Goal: Complete application form

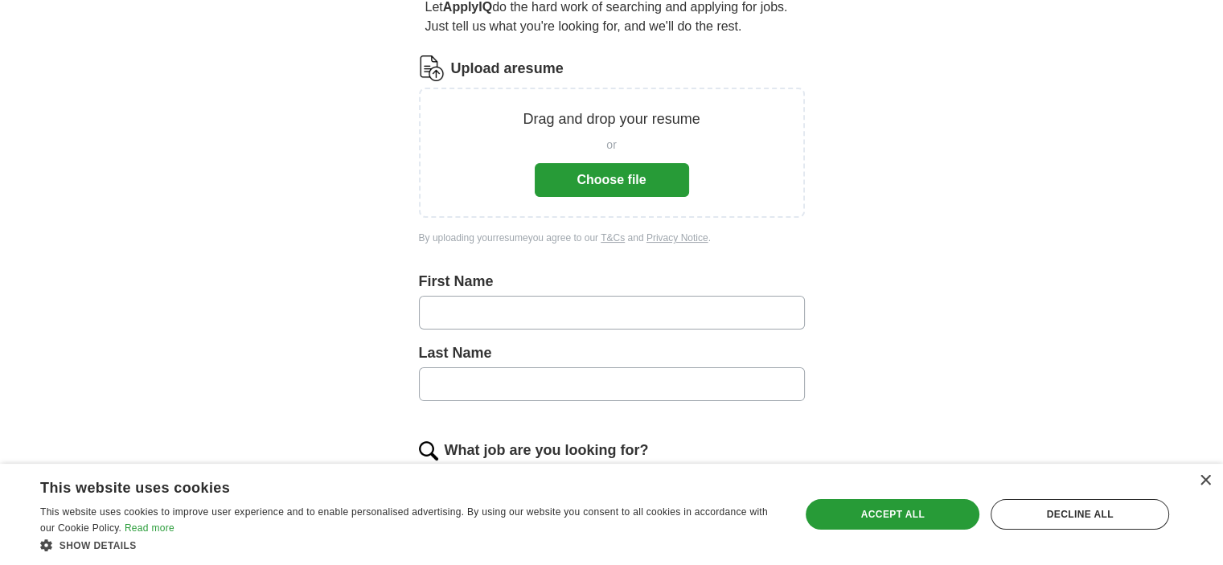
scroll to position [162, 0]
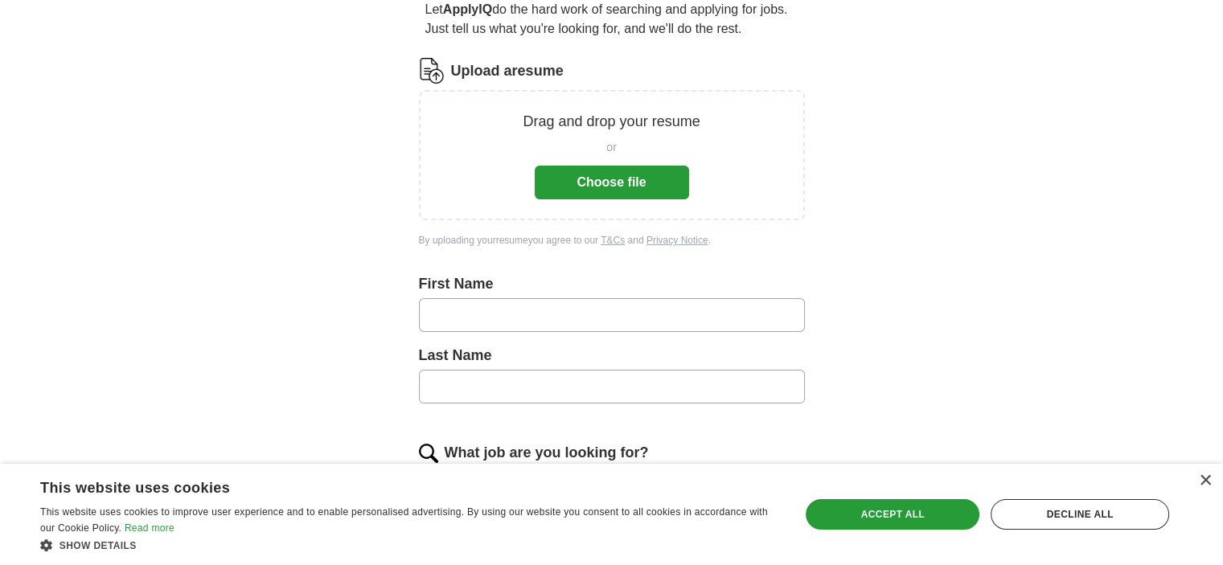
click at [640, 178] on button "Choose file" at bounding box center [612, 183] width 154 height 34
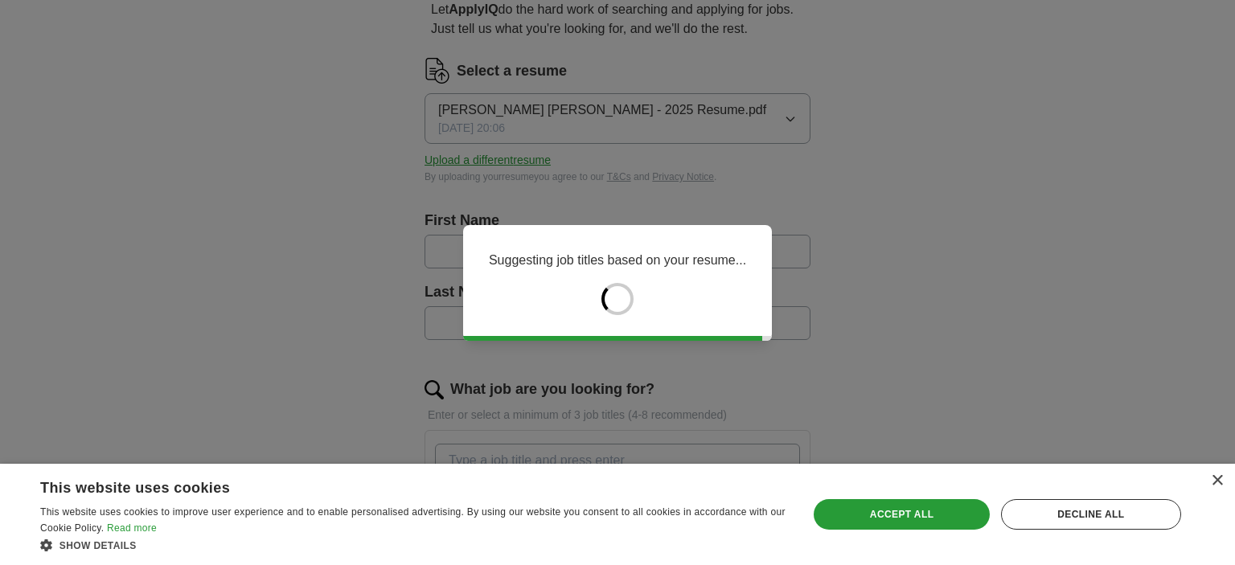
type input "******"
type input "*****"
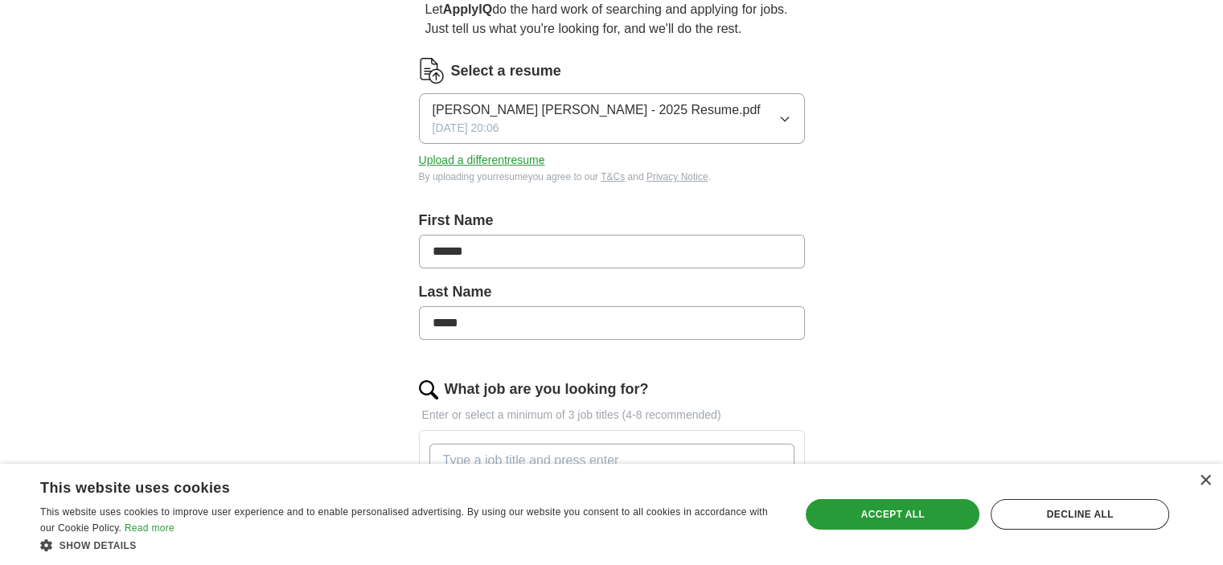
click at [789, 115] on icon "button" at bounding box center [784, 119] width 13 height 13
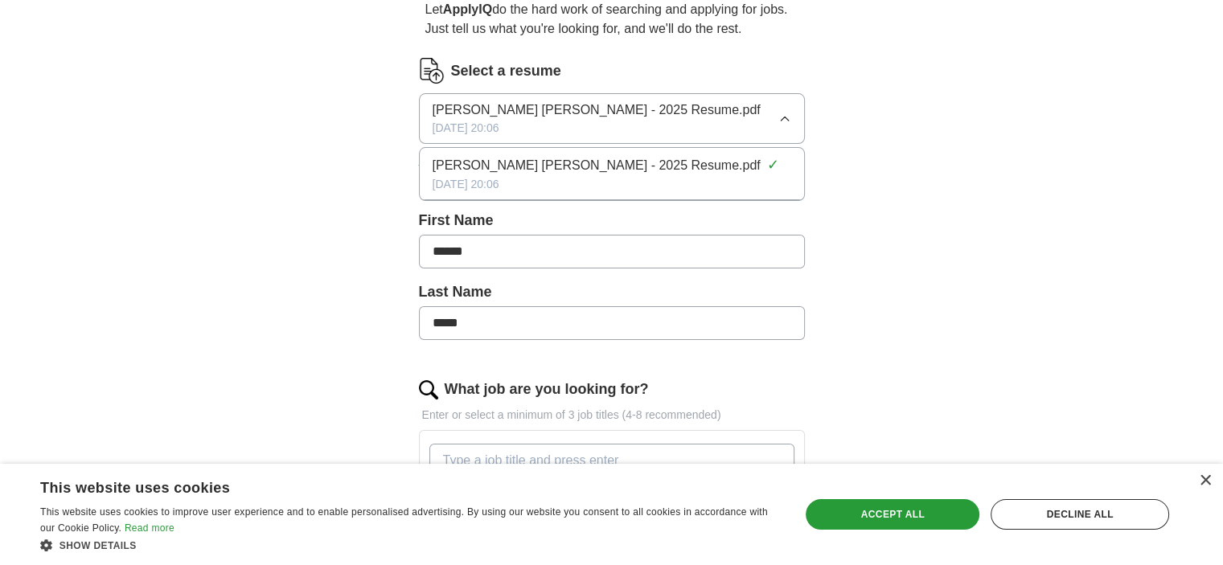
click at [704, 121] on button "Wilner Jean Louis - 2025 Resume.pdf 09/26/2025, 20:06" at bounding box center [612, 118] width 386 height 51
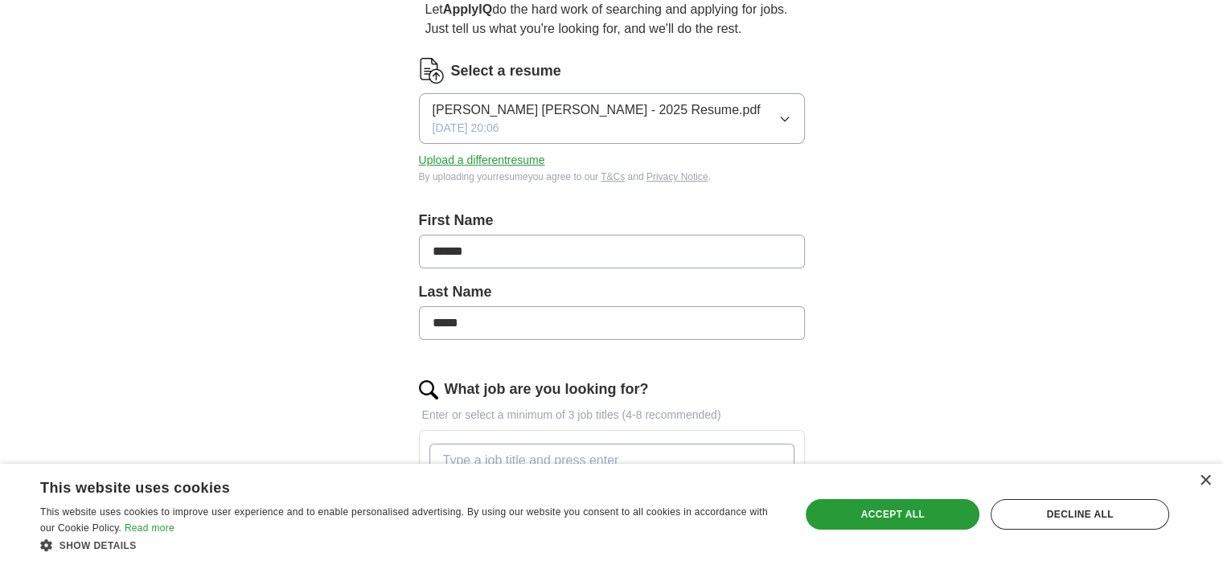
click at [573, 128] on div "Wilner Jean Louis - 2025 Resume.pdf 09/26/2025, 20:06" at bounding box center [596, 118] width 328 height 36
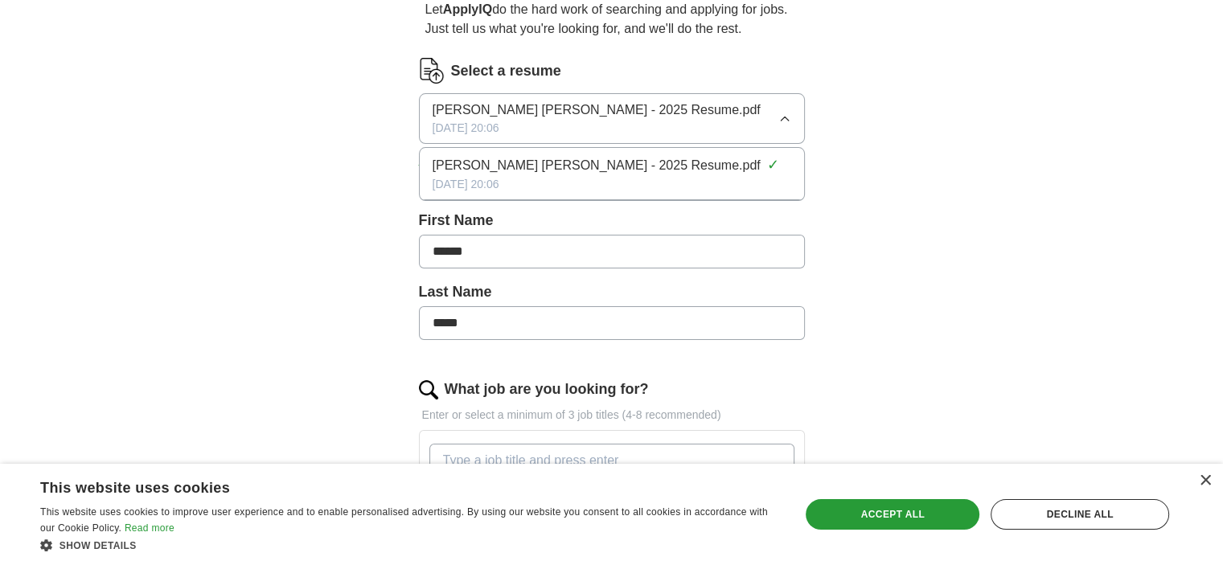
click at [566, 163] on span "[PERSON_NAME] [PERSON_NAME] - 2025 Resume.pdf" at bounding box center [596, 165] width 328 height 19
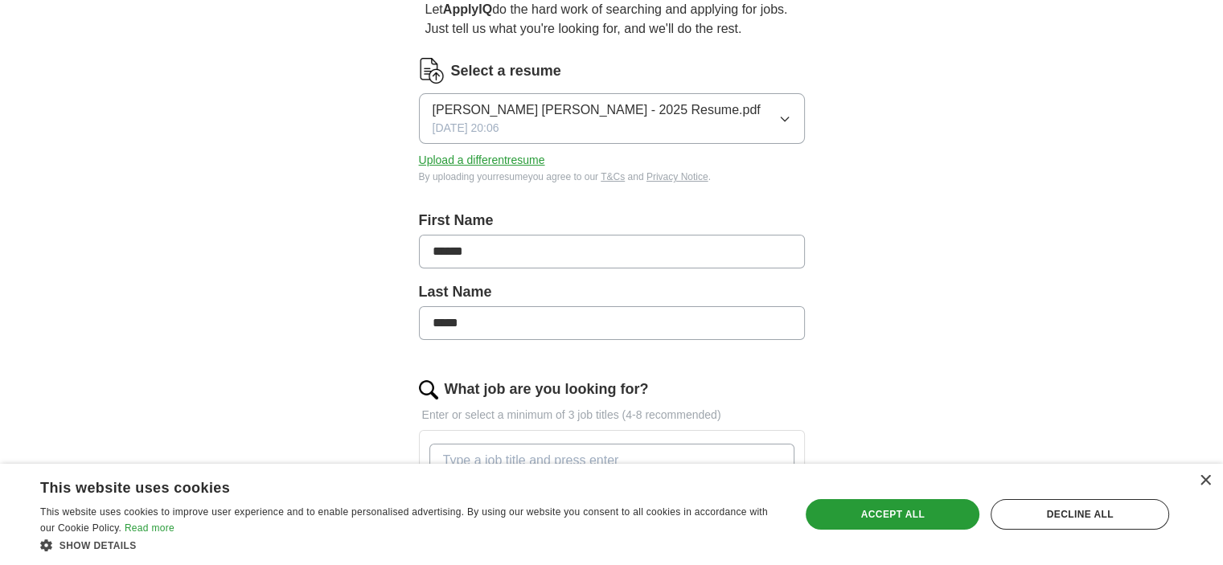
click at [498, 105] on span "[PERSON_NAME] [PERSON_NAME] - 2025 Resume.pdf" at bounding box center [596, 109] width 328 height 19
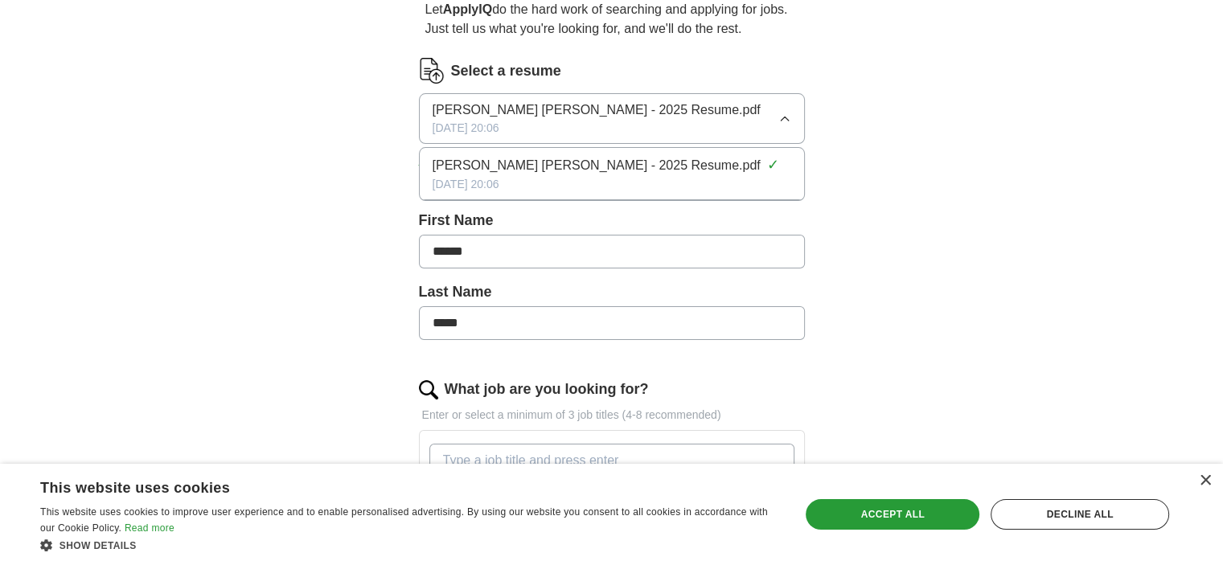
click at [498, 105] on span "[PERSON_NAME] [PERSON_NAME] - 2025 Resume.pdf" at bounding box center [596, 109] width 328 height 19
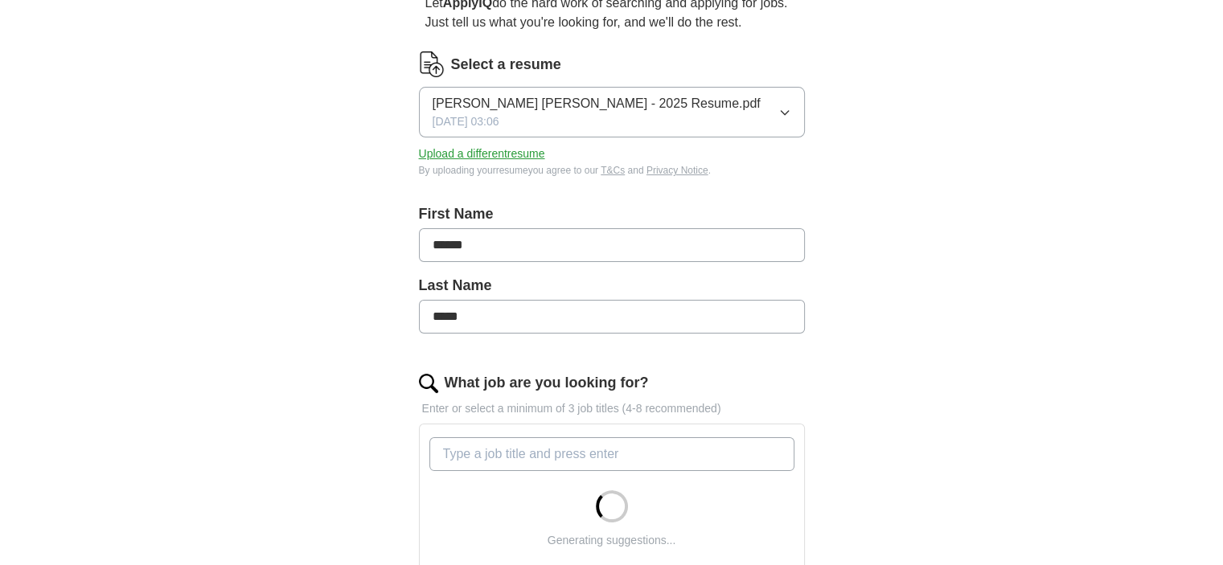
scroll to position [174, 0]
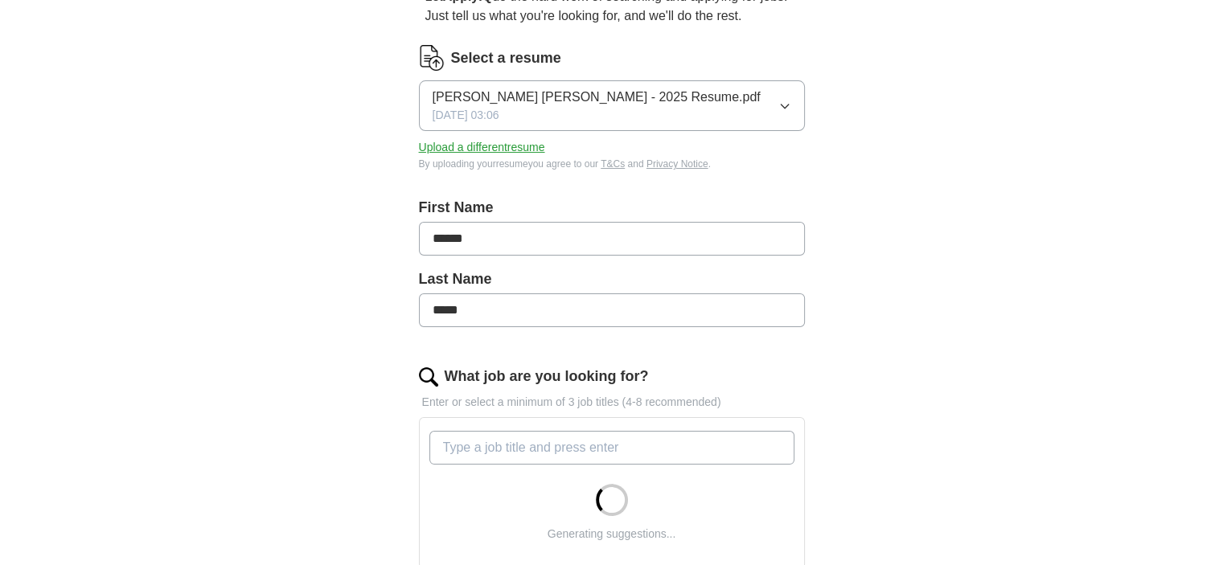
click at [1030, 306] on div "ApplyIQ Let ApplyIQ do the hard work of searching and applying for jobs. Just t…" at bounding box center [611, 396] width 1029 height 1042
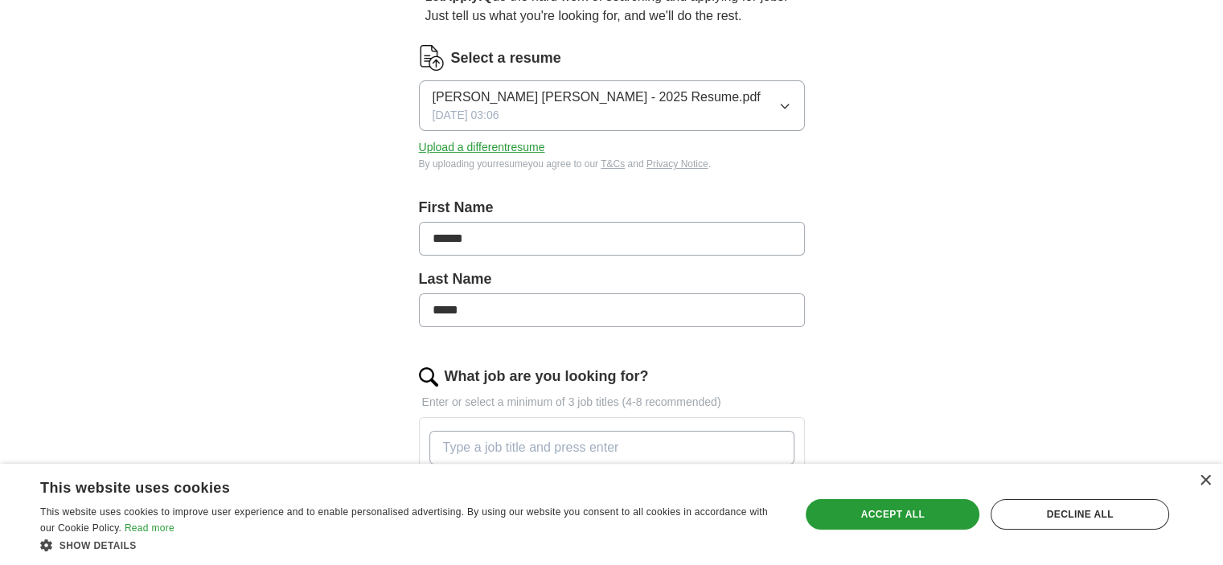
click at [457, 131] on div "Select a resume Wilner Jean Louis - 2025 Resume.pdf 09/27/2025, 03:06 Upload a …" at bounding box center [612, 108] width 386 height 126
click at [457, 117] on span "[DATE] 03:06" at bounding box center [465, 115] width 67 height 17
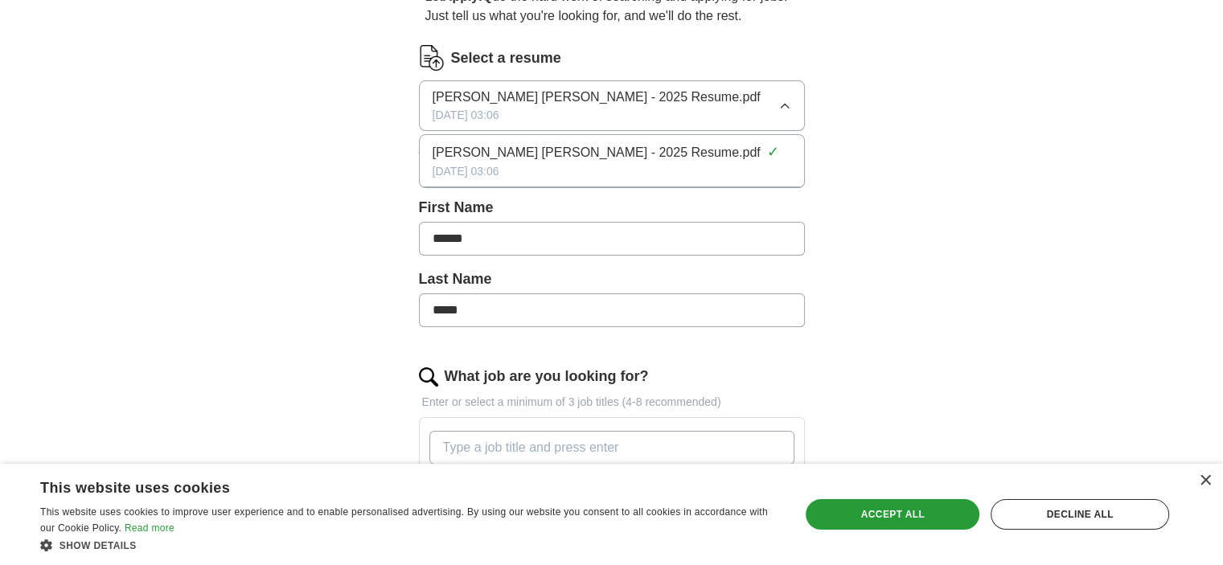
click at [466, 144] on span "[PERSON_NAME] [PERSON_NAME] - 2025 Resume.pdf" at bounding box center [596, 152] width 328 height 19
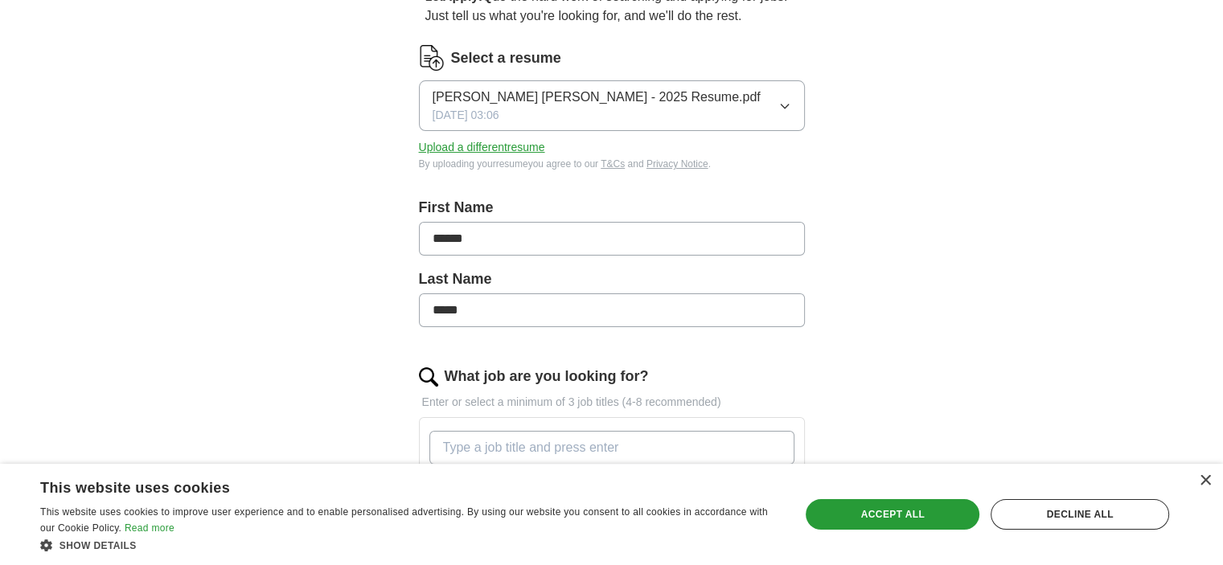
click at [781, 103] on icon "button" at bounding box center [784, 106] width 13 height 13
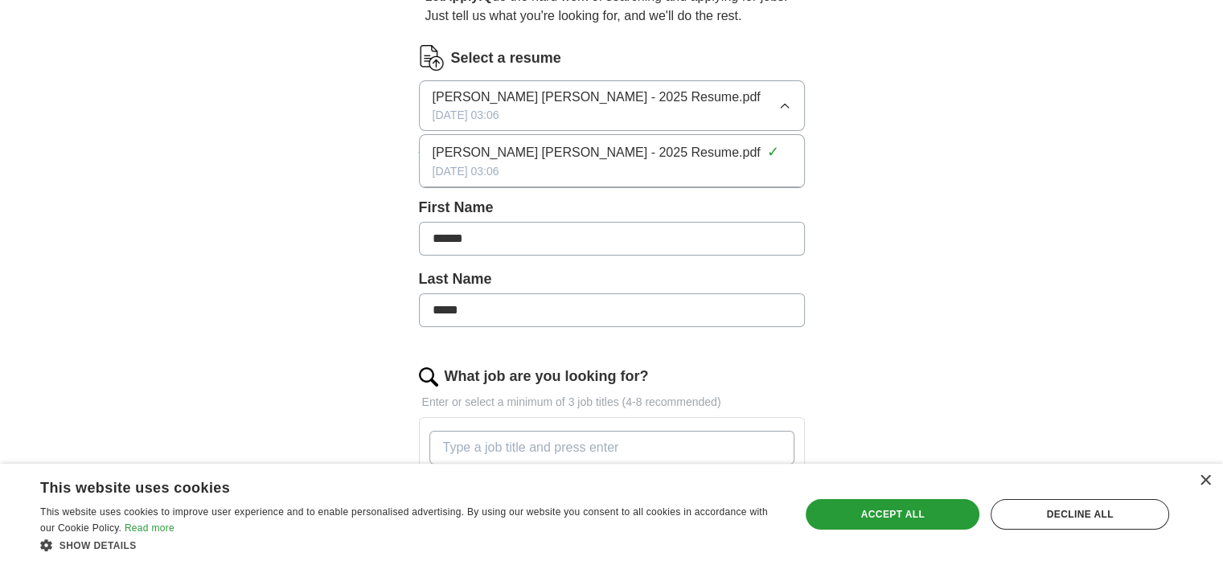
click at [780, 101] on icon "button" at bounding box center [784, 106] width 13 height 13
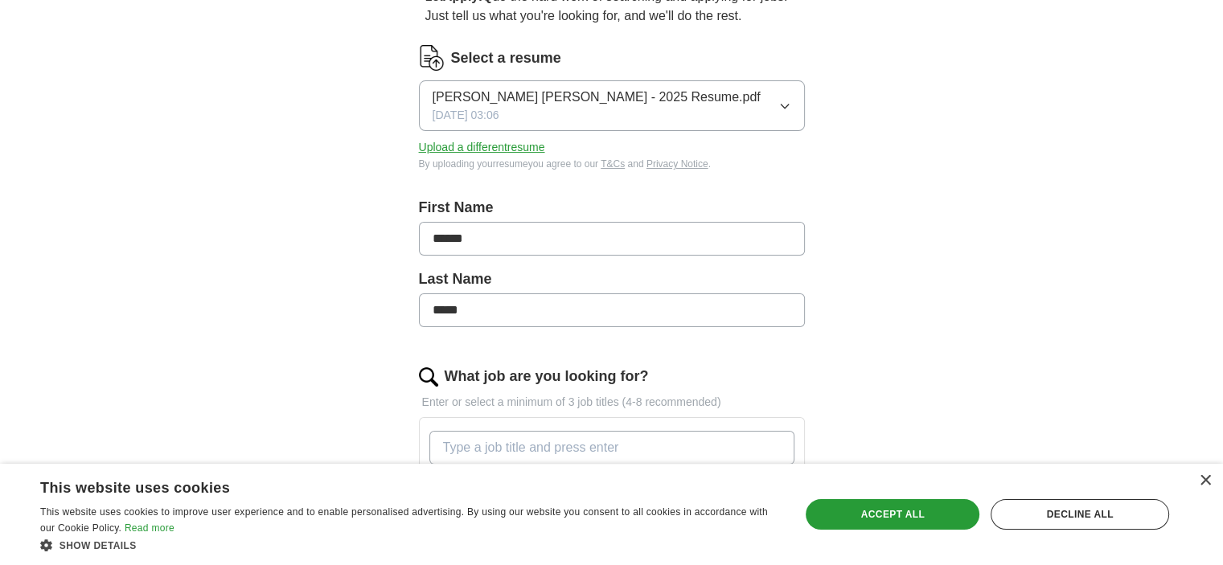
click at [779, 101] on icon "button" at bounding box center [784, 106] width 13 height 13
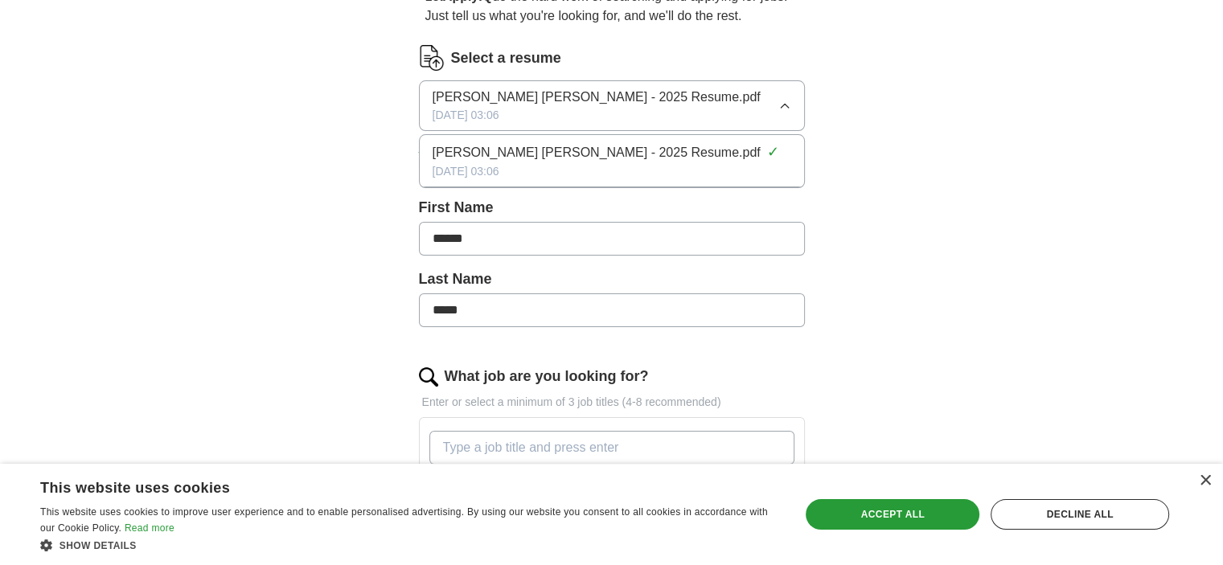
click at [553, 317] on input "*****" at bounding box center [612, 310] width 386 height 34
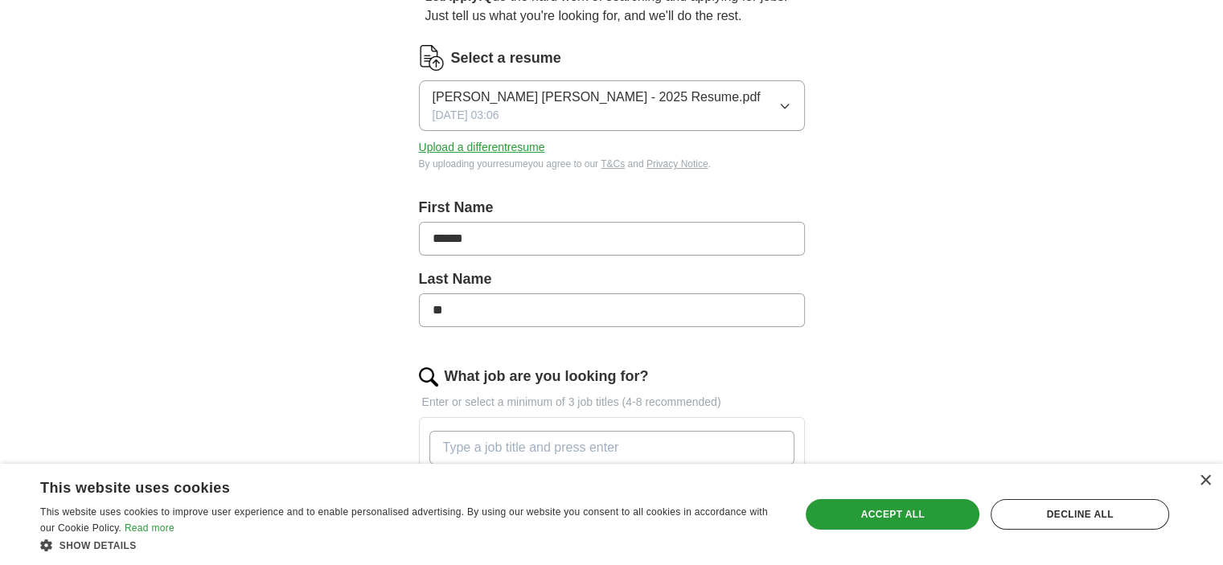
type input "*"
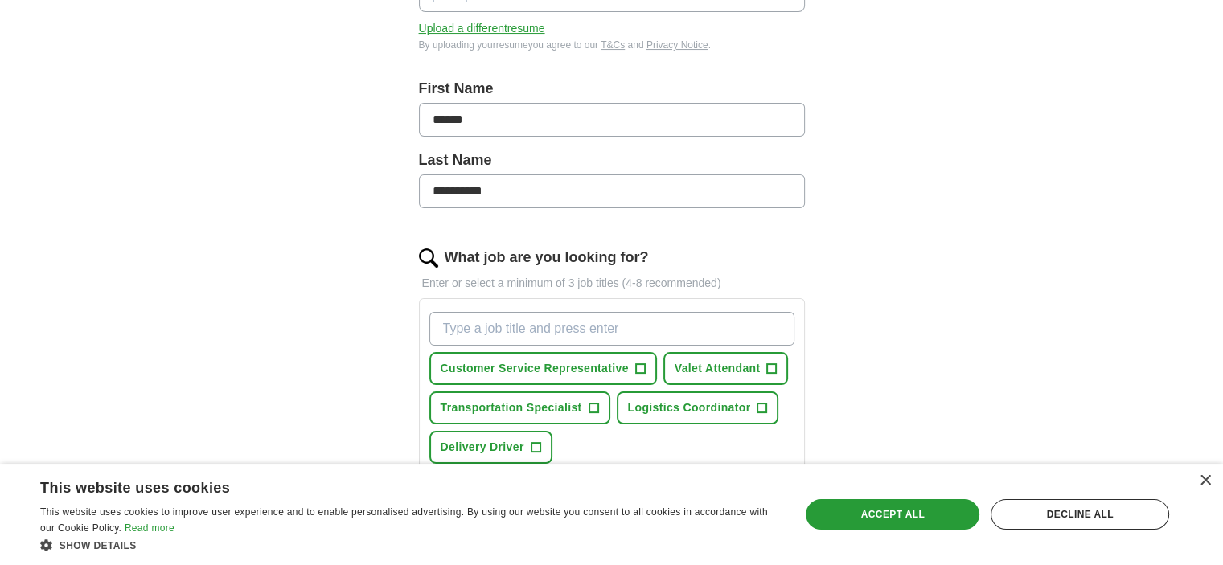
scroll to position [313, 0]
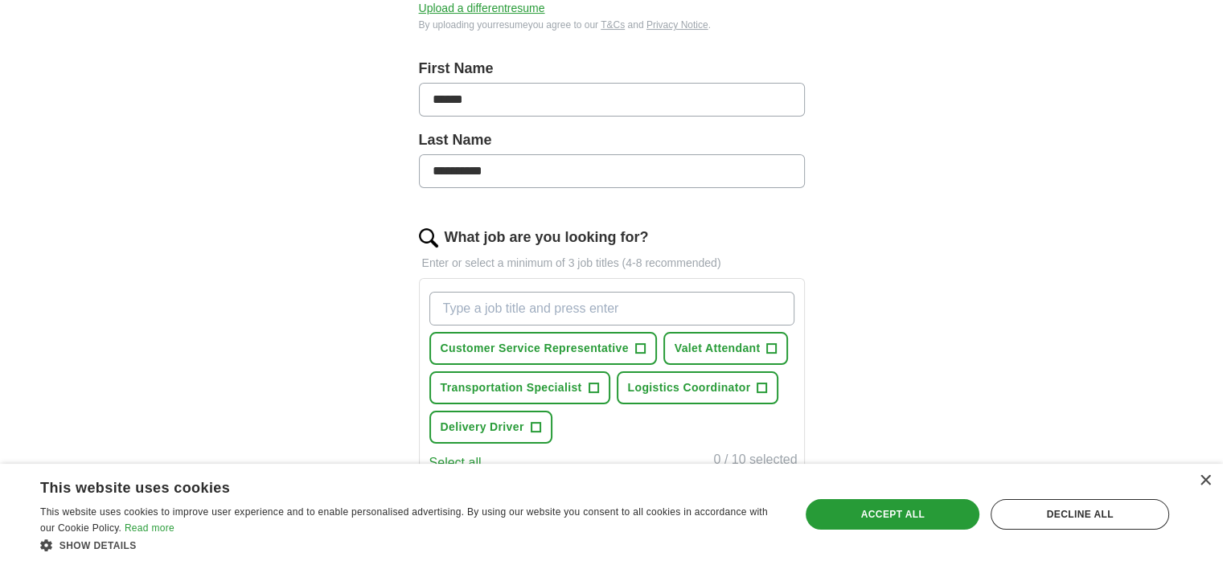
type input "**********"
click at [704, 345] on span "Valet Attendant" at bounding box center [717, 348] width 86 height 17
click at [663, 332] on button "Valet Attendant ✓ ×" at bounding box center [725, 348] width 125 height 33
click at [526, 361] on button "Customer Service Representative +" at bounding box center [542, 348] width 227 height 33
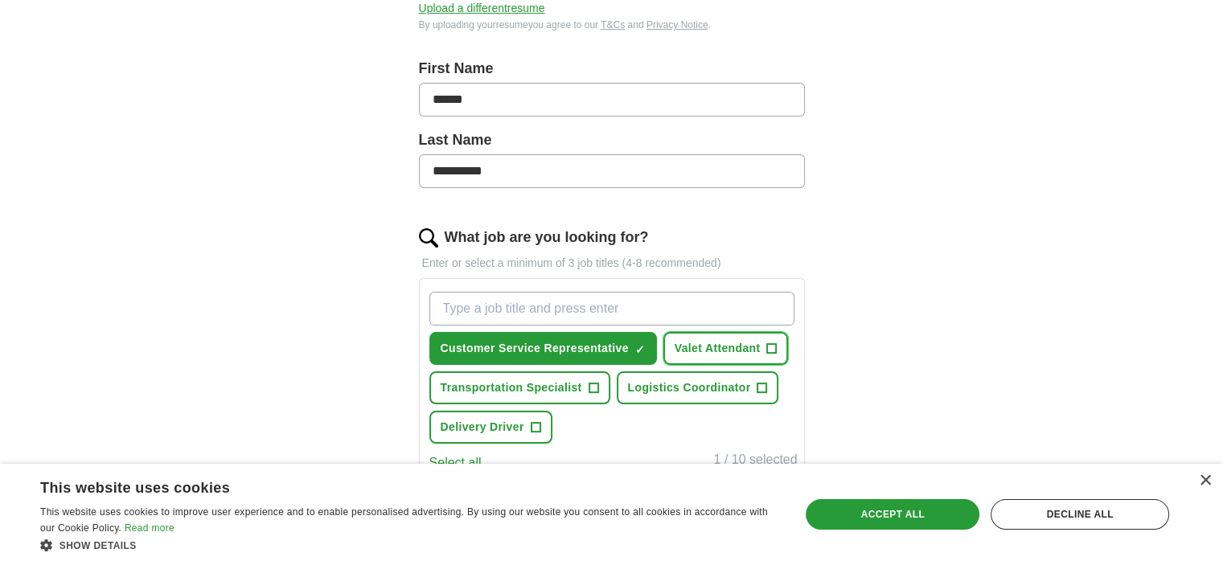
click at [694, 340] on span "Valet Attendant" at bounding box center [717, 348] width 86 height 17
click at [736, 340] on span "Valet Attendant" at bounding box center [717, 348] width 86 height 17
click at [743, 343] on span "Valet Attendant" at bounding box center [717, 348] width 86 height 17
click at [663, 332] on button "Valet Attendant ✓ ×" at bounding box center [725, 348] width 125 height 33
click at [772, 343] on span "+" at bounding box center [772, 348] width 10 height 13
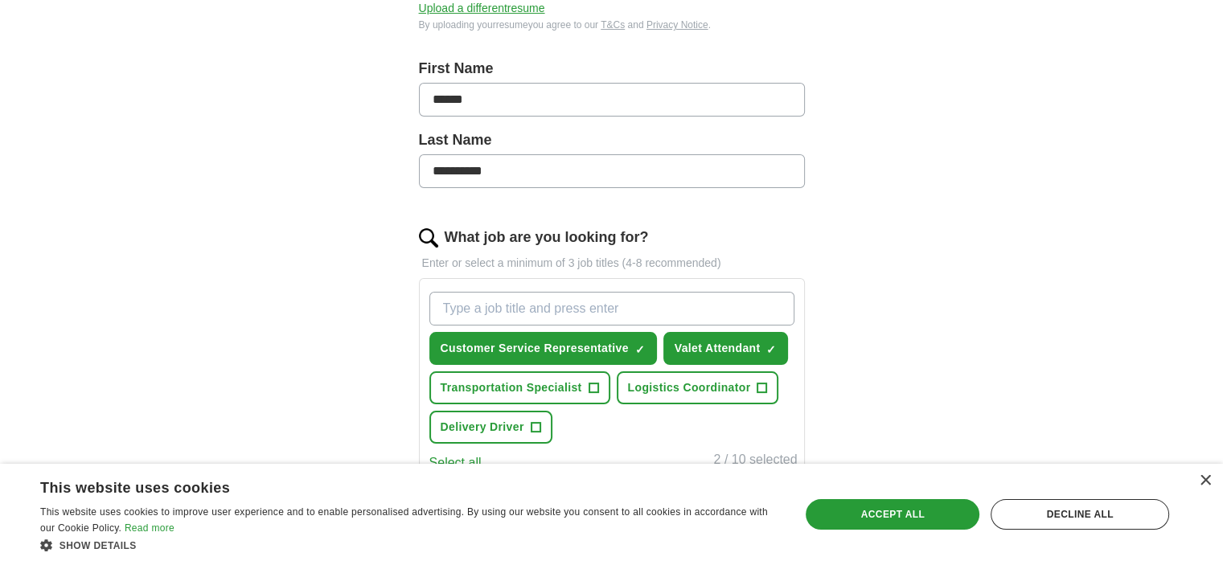
click at [777, 366] on div "Customer Service Representative ✓ × Valet Attendant ✓ × Transportation Speciali…" at bounding box center [611, 367] width 371 height 165
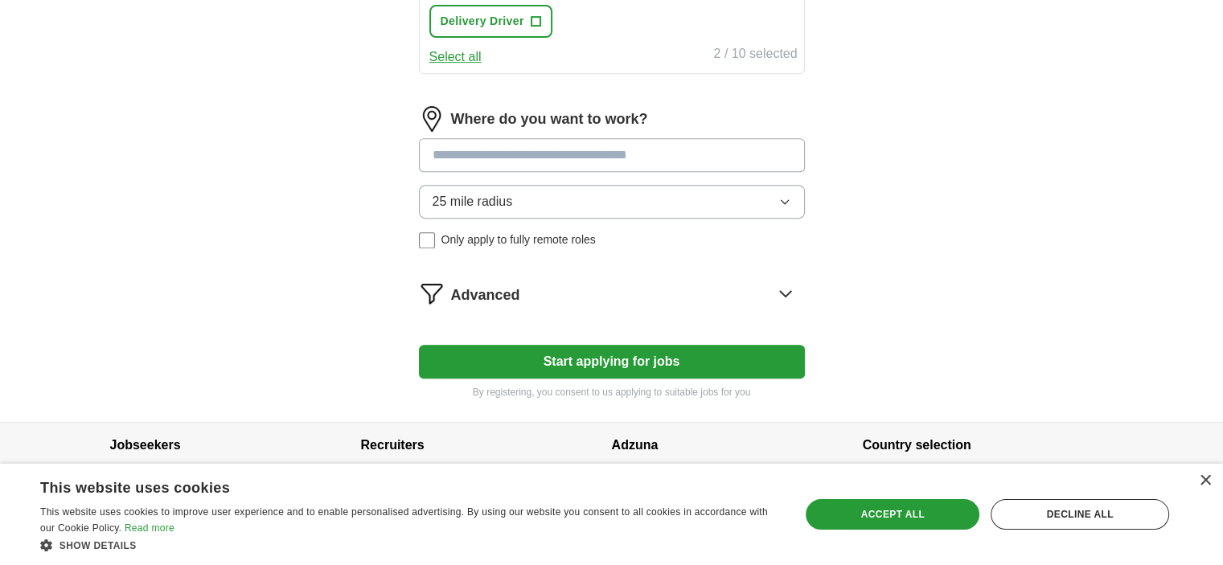
scroll to position [733, 0]
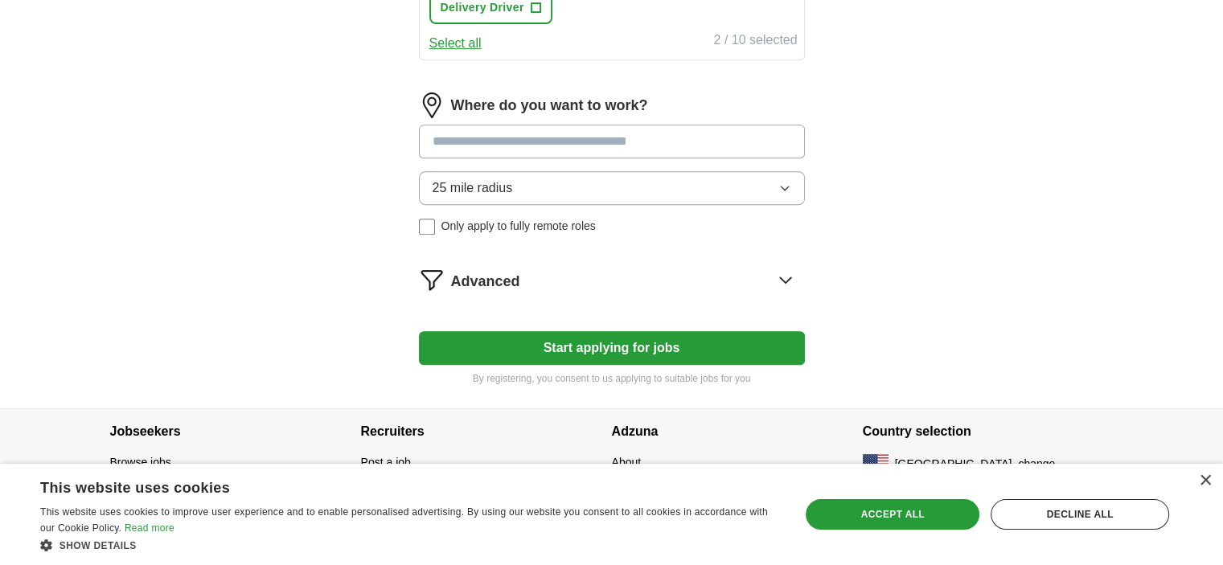
click at [665, 346] on button "Start applying for jobs" at bounding box center [612, 348] width 386 height 34
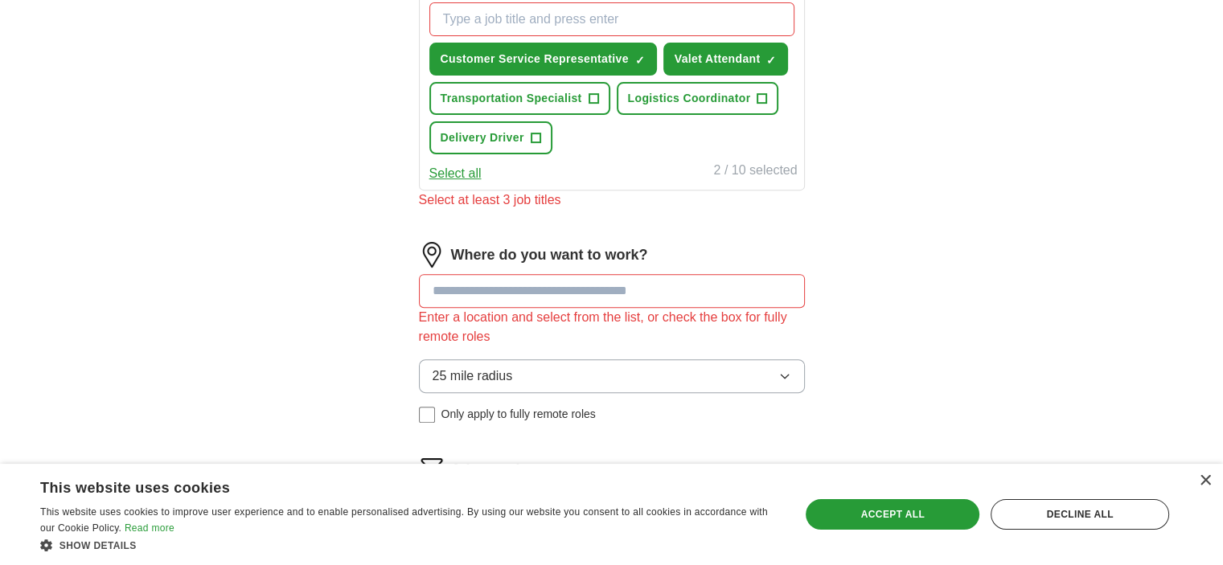
scroll to position [584, 0]
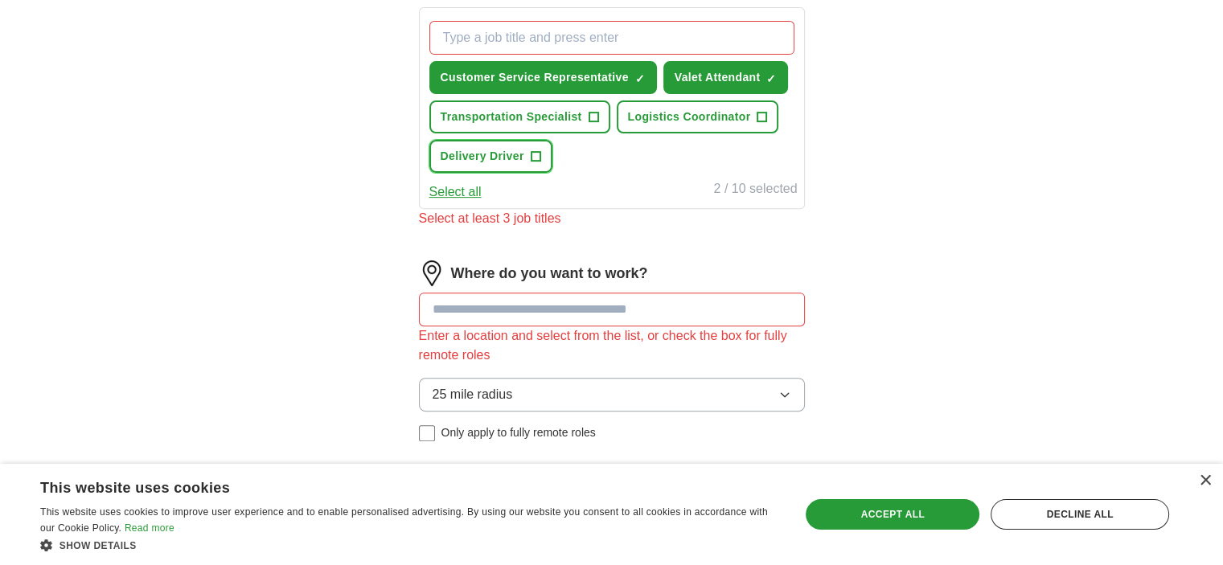
click at [538, 154] on span "+" at bounding box center [535, 156] width 10 height 13
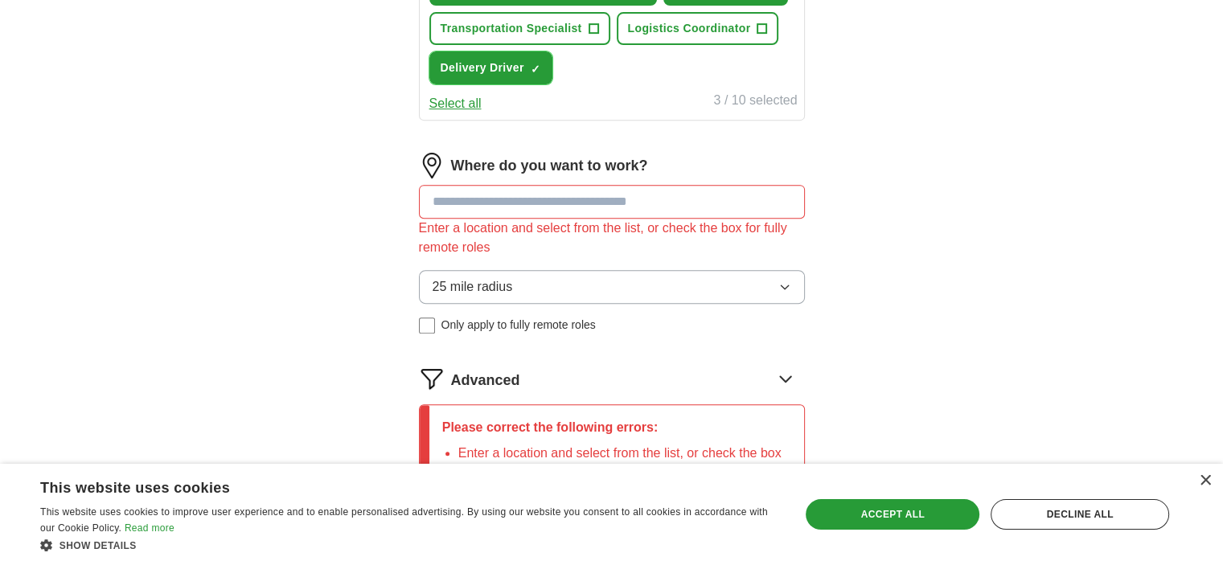
scroll to position [674, 0]
click at [617, 195] on input at bounding box center [612, 201] width 386 height 34
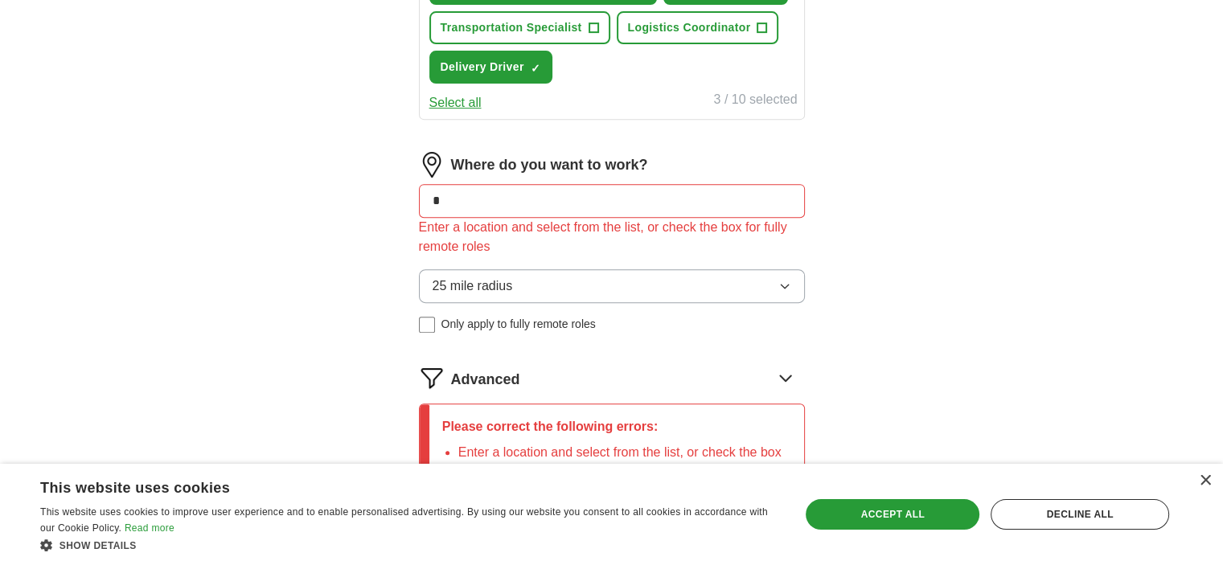
type input "**"
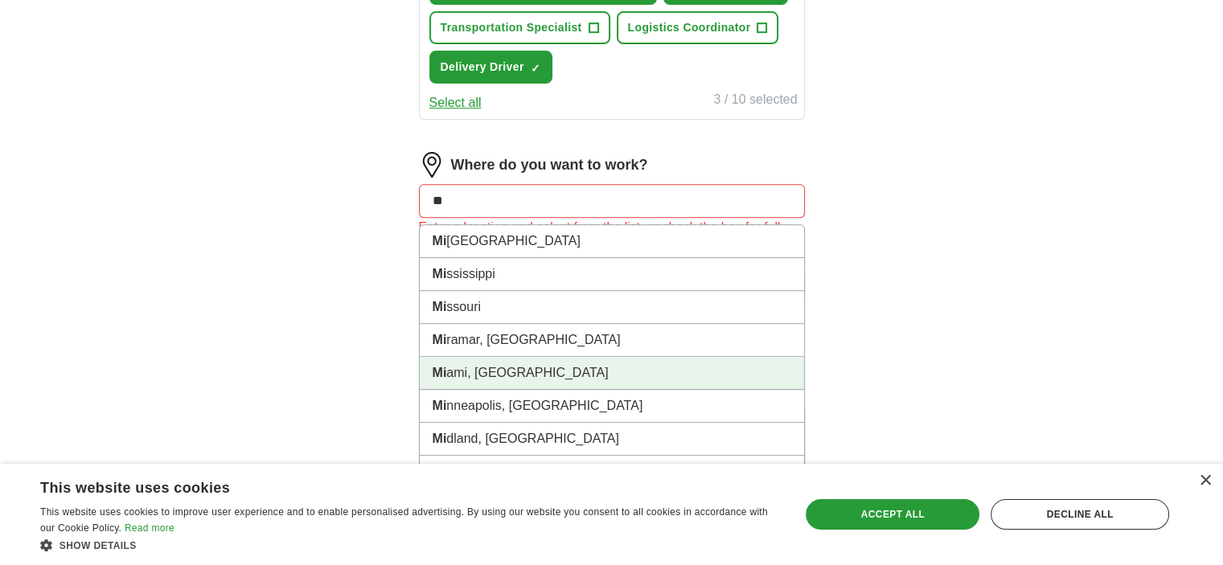
click at [498, 367] on li "Mi ami, FL" at bounding box center [612, 373] width 384 height 33
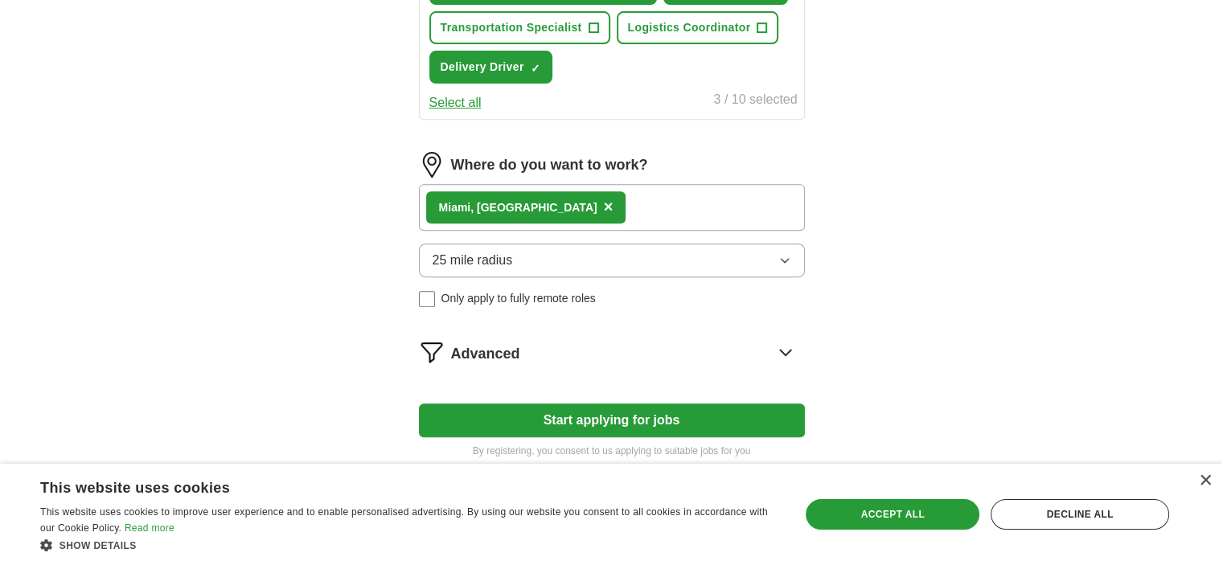
click at [569, 413] on button "Start applying for jobs" at bounding box center [612, 420] width 386 height 34
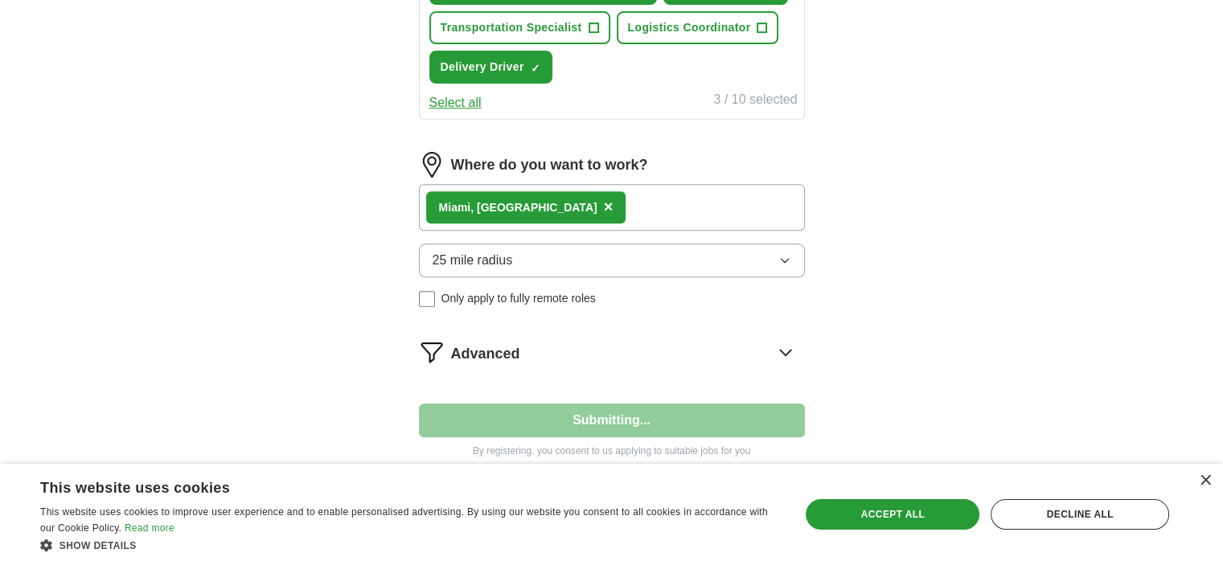
select select "**"
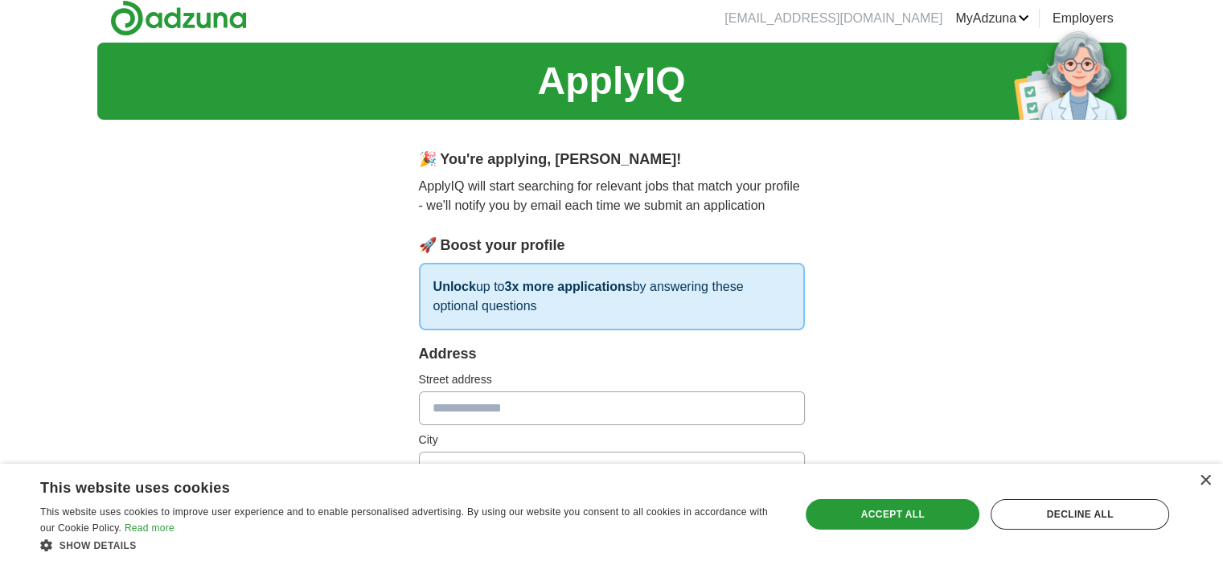
scroll to position [0, 0]
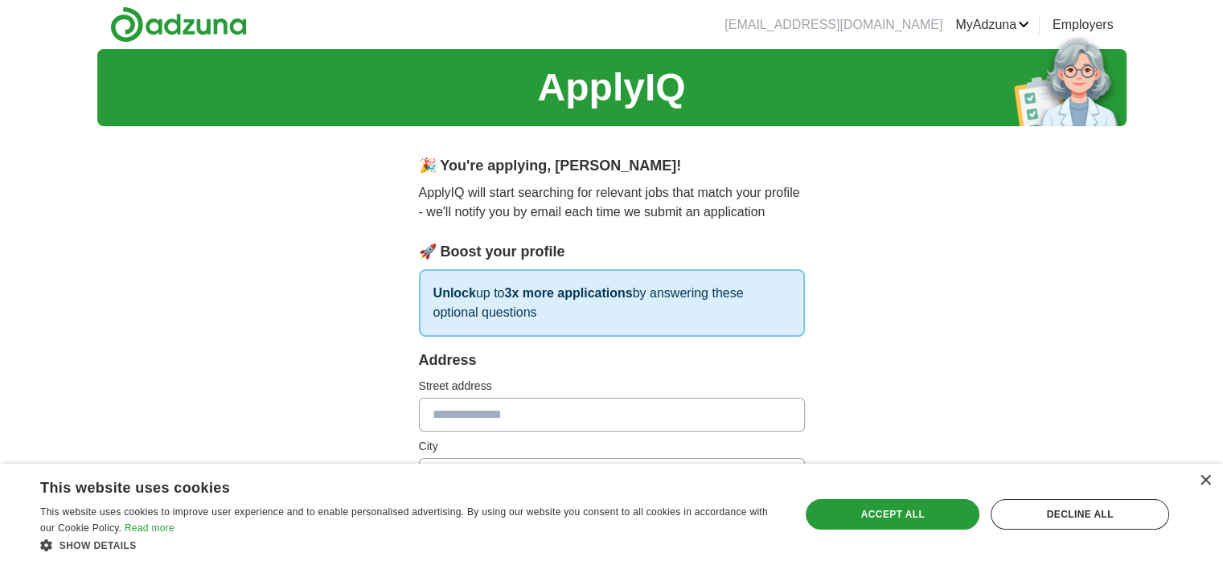
click at [567, 413] on div "Address Street address City State / region Zip / postalcode Country Please sele…" at bounding box center [612, 491] width 386 height 282
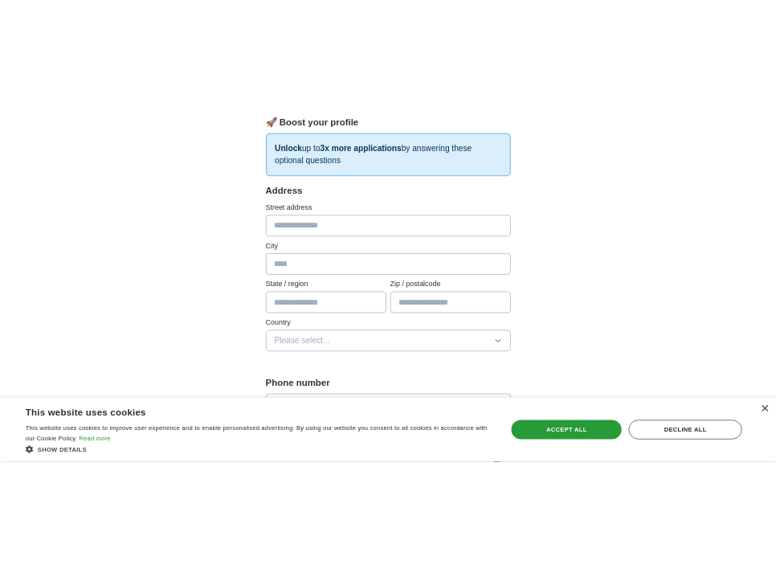
scroll to position [221, 0]
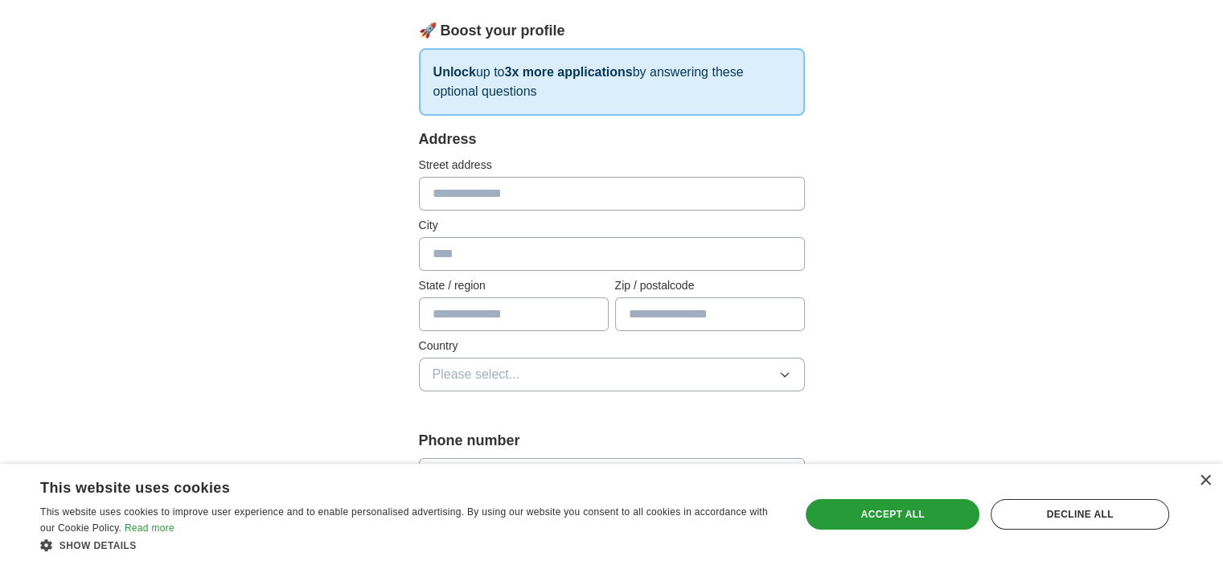
click at [569, 199] on input "text" at bounding box center [612, 194] width 386 height 34
type input "**********"
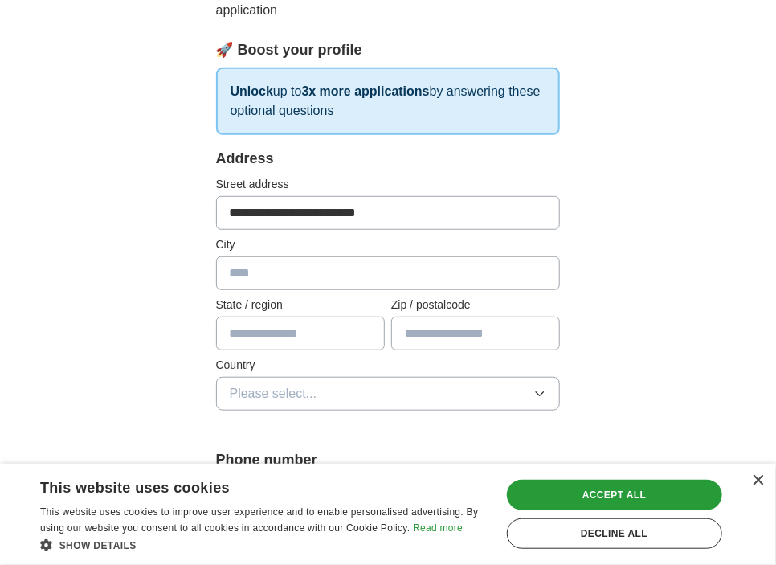
click at [366, 278] on input "text" at bounding box center [388, 273] width 345 height 34
type input "**********"
click at [333, 337] on input "text" at bounding box center [300, 334] width 169 height 34
type input "*"
type input "**"
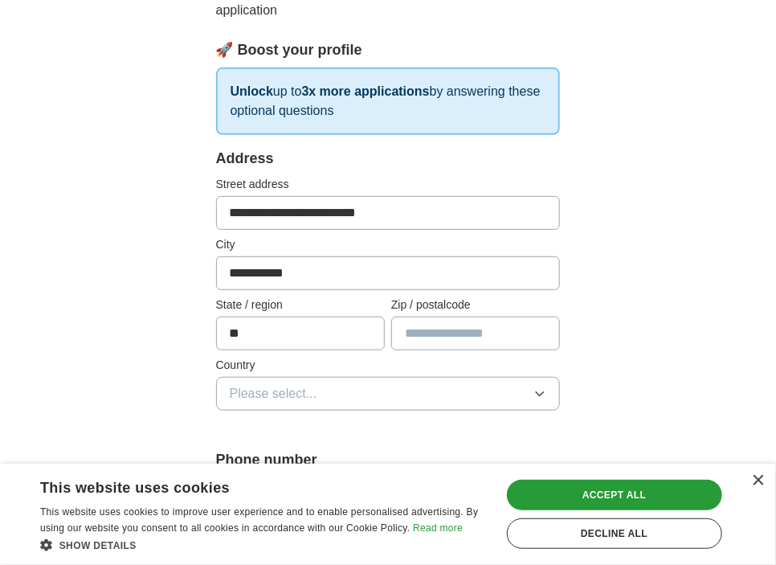
click at [432, 333] on input "text" at bounding box center [475, 334] width 169 height 34
type input "*****"
click at [541, 392] on icon "button" at bounding box center [540, 394] width 7 height 4
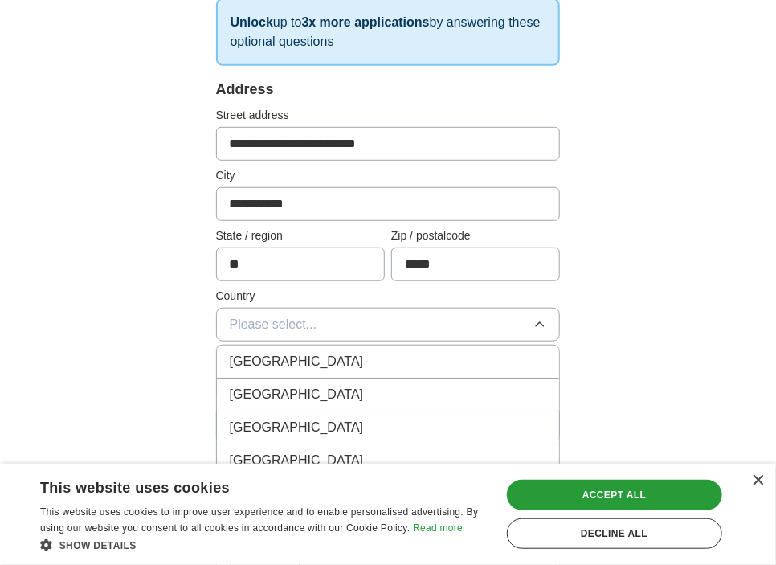
scroll to position [291, 0]
click at [477, 397] on div "United States" at bounding box center [388, 393] width 317 height 19
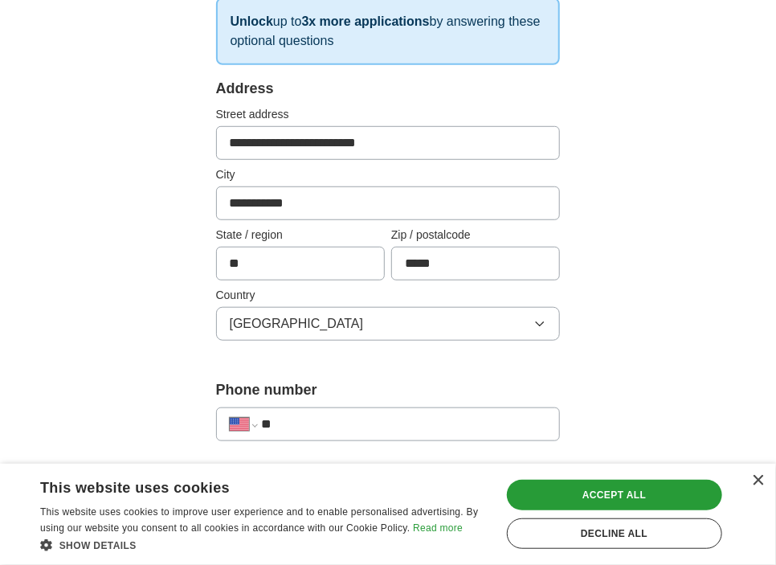
click at [281, 420] on input "**" at bounding box center [404, 424] width 285 height 19
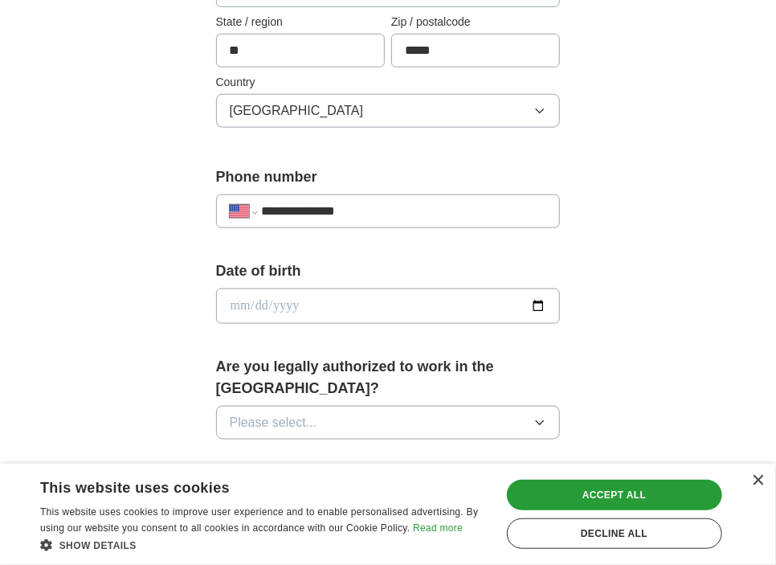
scroll to position [506, 0]
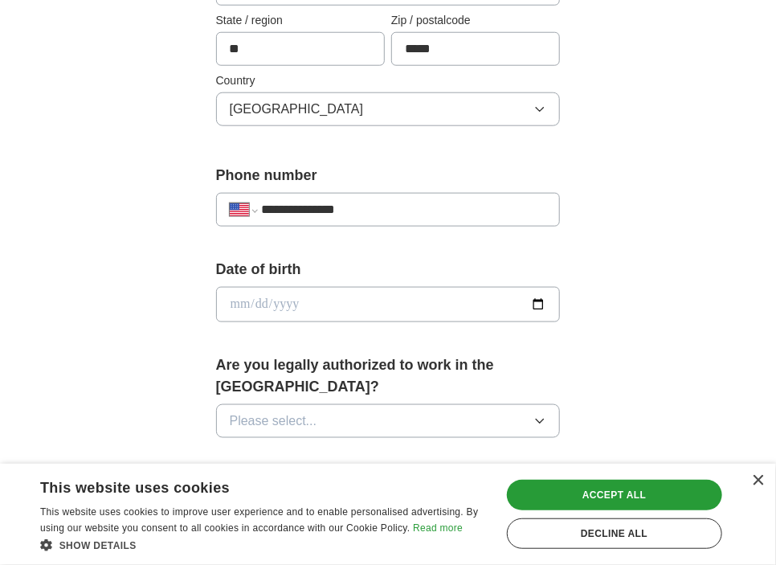
type input "**********"
click at [393, 293] on input "date" at bounding box center [388, 304] width 345 height 35
click at [241, 301] on input "date" at bounding box center [388, 304] width 345 height 35
click at [309, 304] on input "date" at bounding box center [388, 304] width 345 height 35
type input "**********"
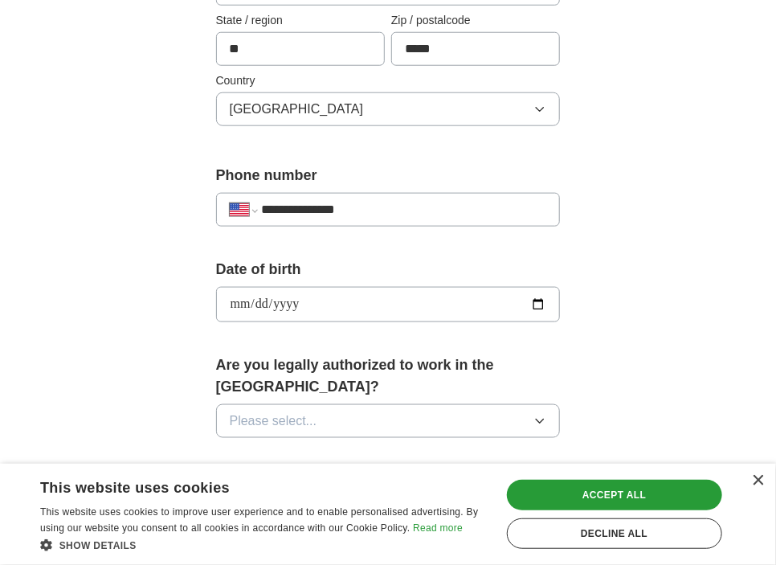
click at [541, 415] on icon "button" at bounding box center [540, 421] width 13 height 13
click at [491, 449] on div "Yes" at bounding box center [388, 458] width 317 height 19
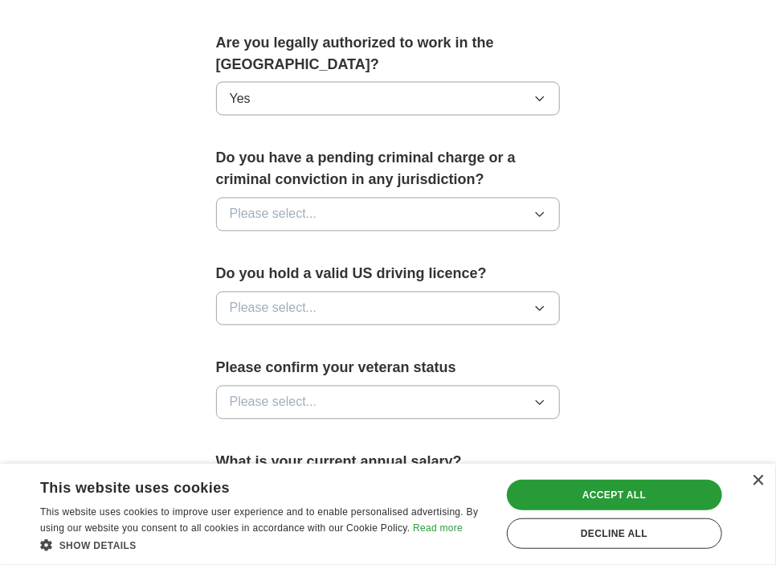
scroll to position [833, 0]
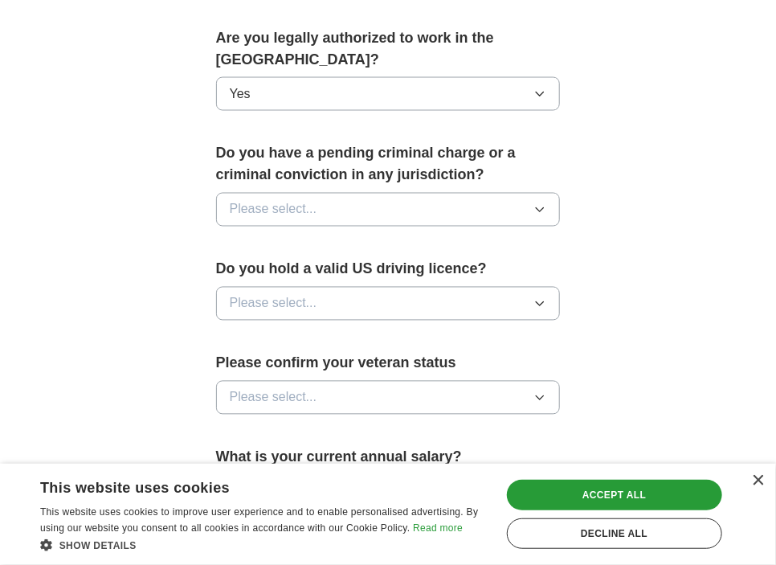
click at [541, 203] on icon "button" at bounding box center [540, 209] width 13 height 13
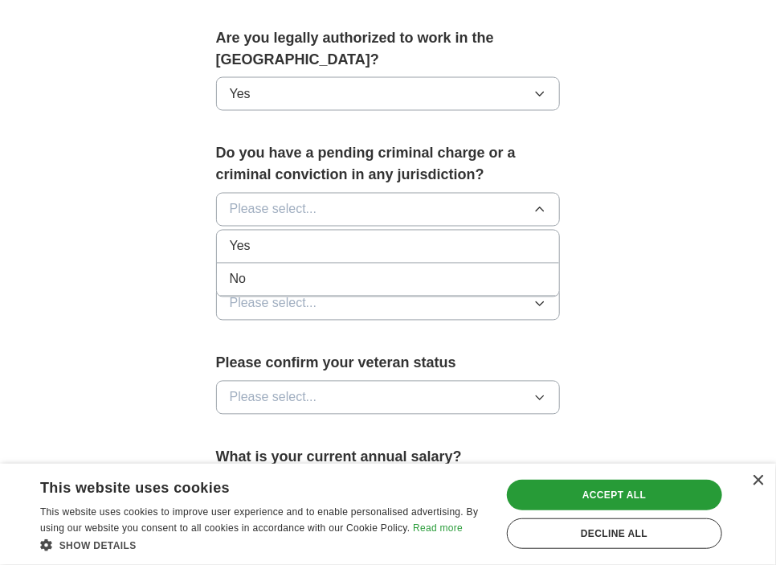
click at [530, 270] on div "No" at bounding box center [388, 279] width 317 height 19
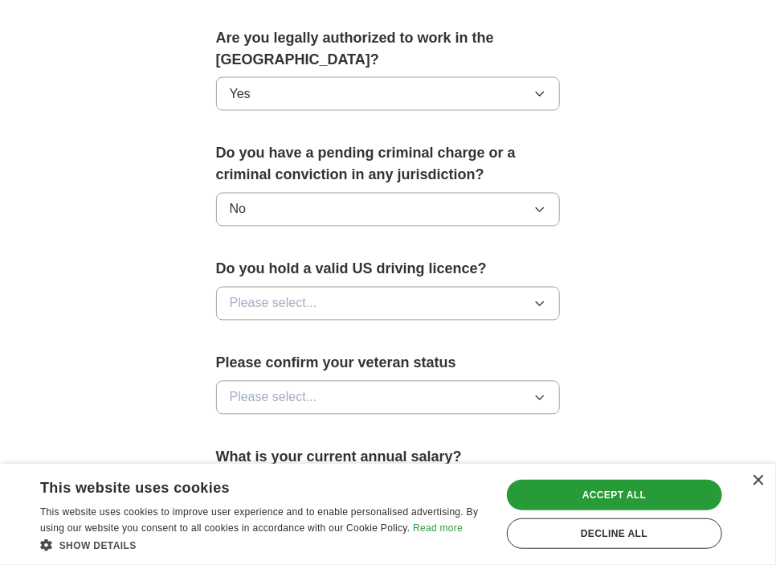
click at [545, 297] on icon "button" at bounding box center [540, 303] width 13 height 13
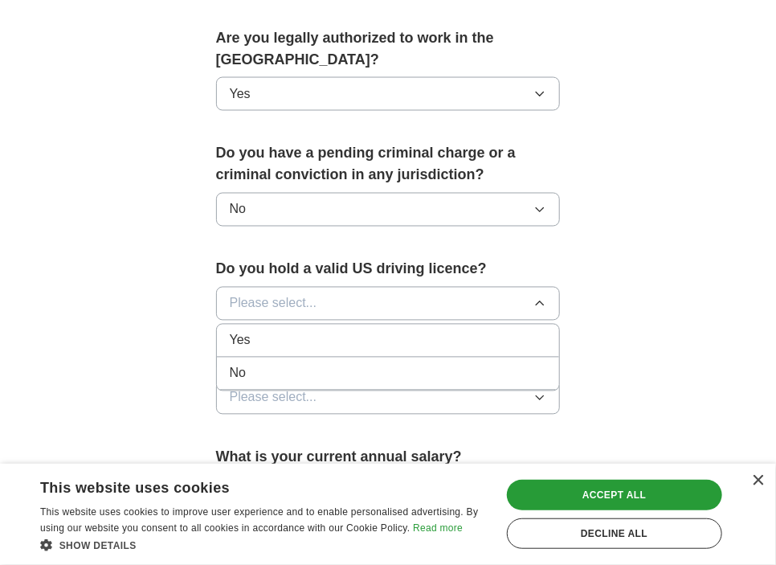
click at [544, 331] on div "Yes" at bounding box center [388, 340] width 317 height 19
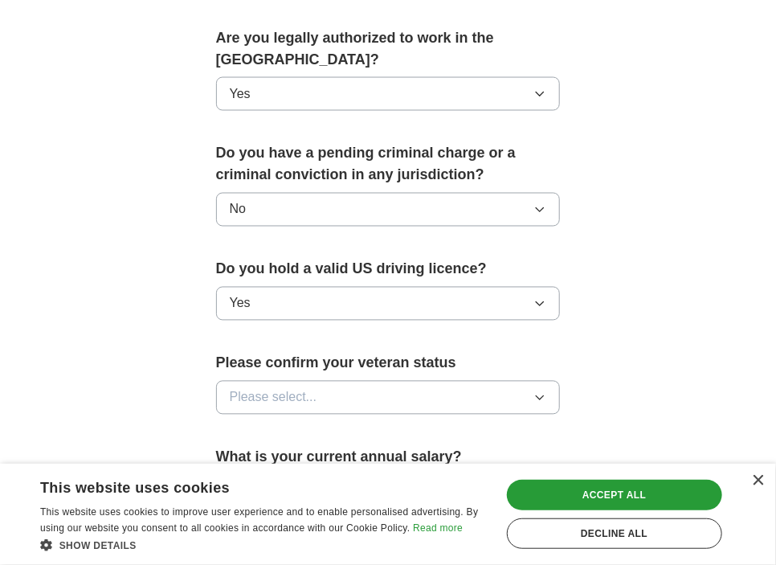
click at [540, 391] on icon "button" at bounding box center [540, 397] width 13 height 13
click at [604, 360] on div "**********" at bounding box center [388, 2] width 463 height 1393
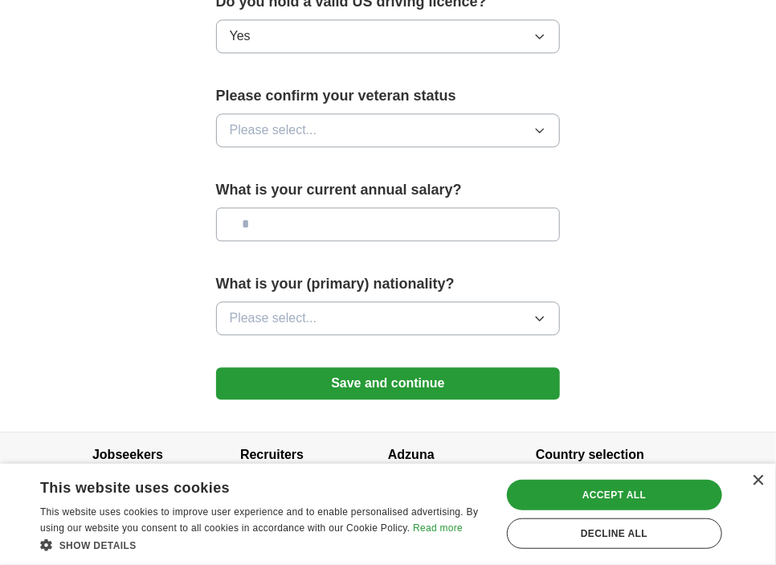
scroll to position [1103, 0]
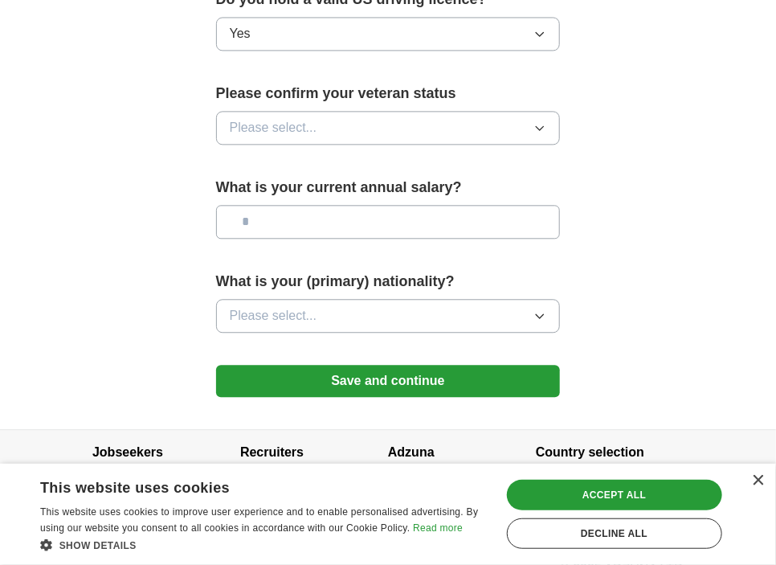
click at [539, 309] on icon "button" at bounding box center [540, 315] width 13 height 13
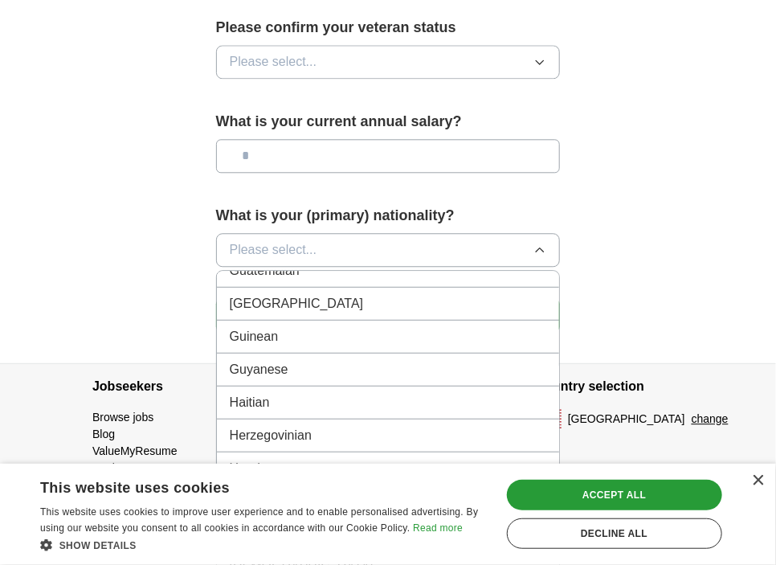
scroll to position [2357, 0]
click at [429, 386] on li "Haitian" at bounding box center [388, 402] width 343 height 33
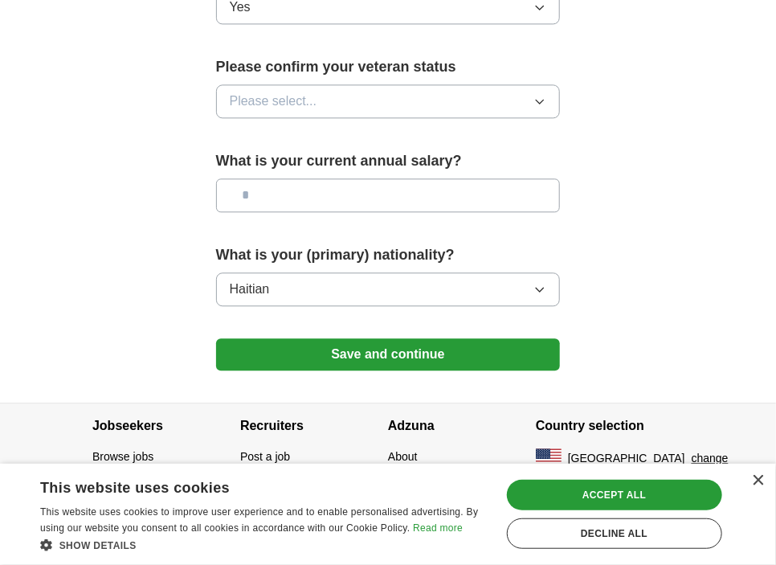
scroll to position [1103, 0]
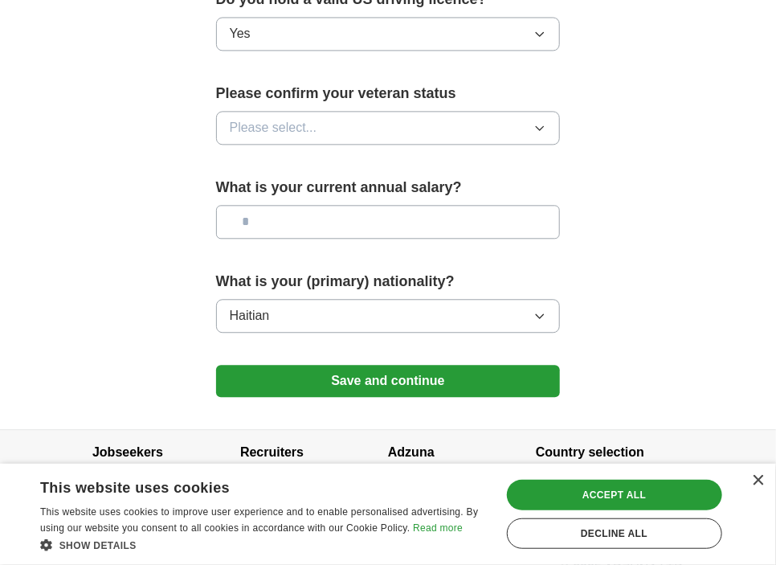
click at [428, 368] on button "Save and continue" at bounding box center [388, 381] width 345 height 32
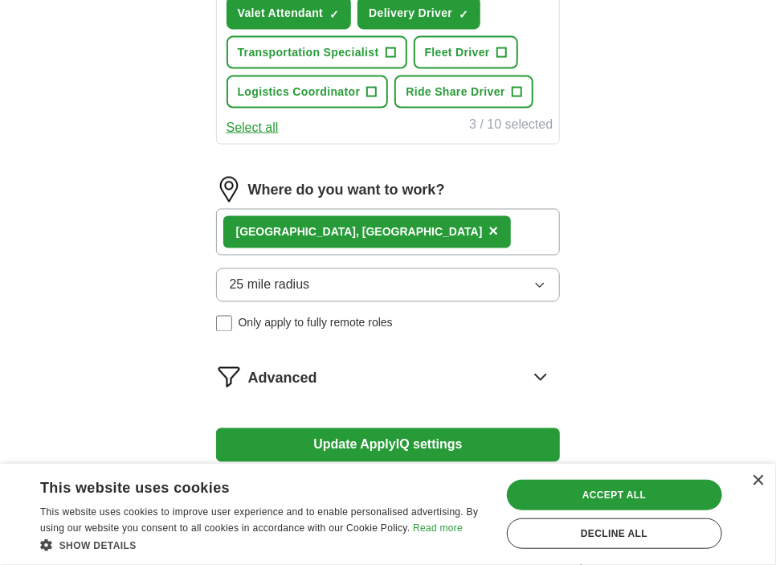
scroll to position [853, 0]
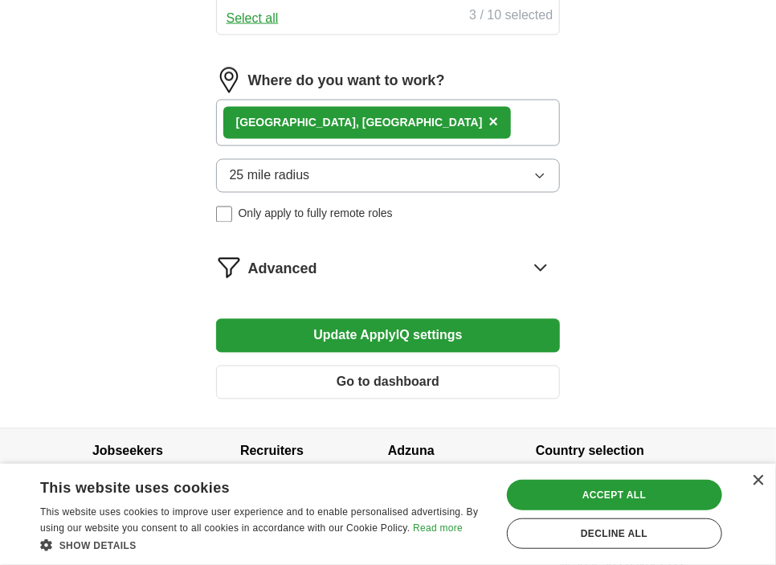
click at [377, 319] on button "Update ApplyIQ settings" at bounding box center [388, 336] width 345 height 34
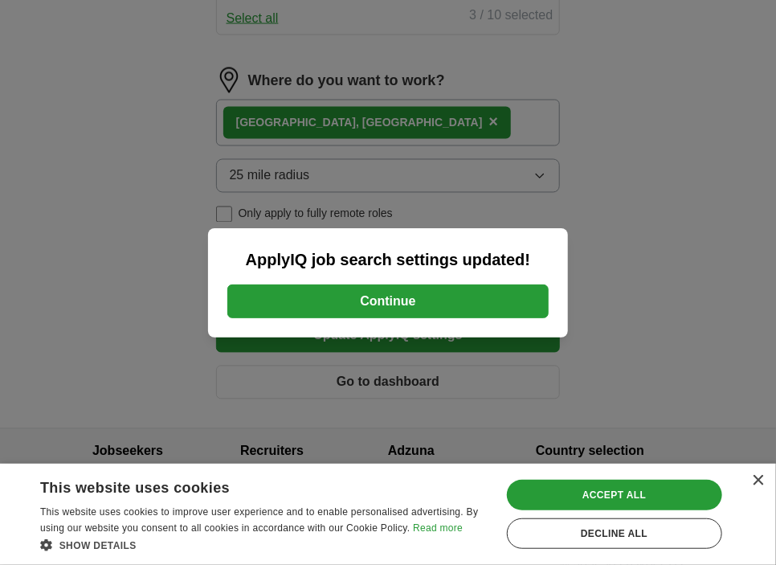
click at [366, 292] on button "Continue" at bounding box center [388, 302] width 322 height 34
